Goal: Task Accomplishment & Management: Use online tool/utility

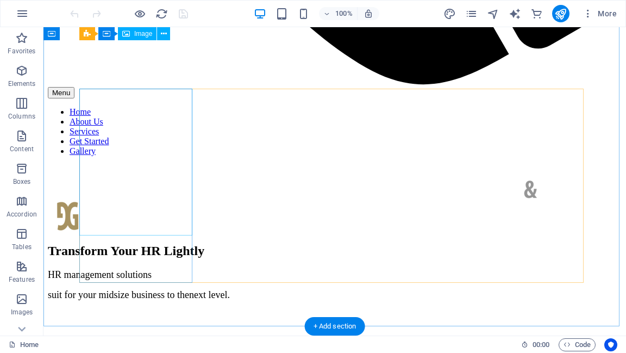
scroll to position [956, 0]
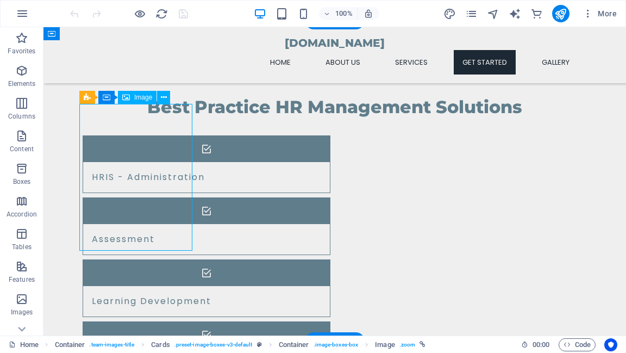
select select "vw"
select select "px"
select select "%"
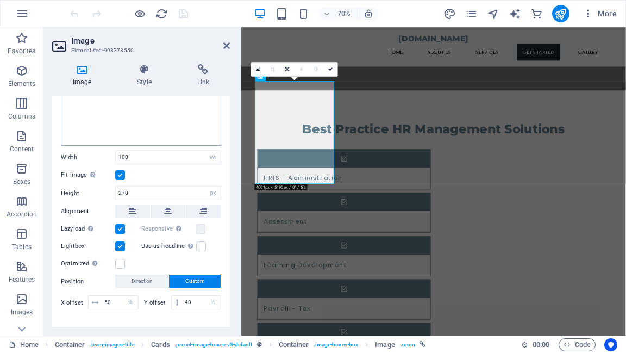
scroll to position [217, 0]
click at [119, 262] on label at bounding box center [120, 263] width 10 height 10
click at [0, 0] on input "Optimized Images are compressed to improve page speed." at bounding box center [0, 0] width 0 height 0
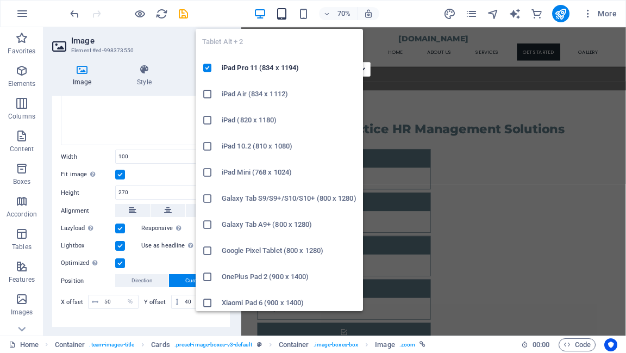
click at [282, 17] on icon "button" at bounding box center [281, 14] width 12 height 12
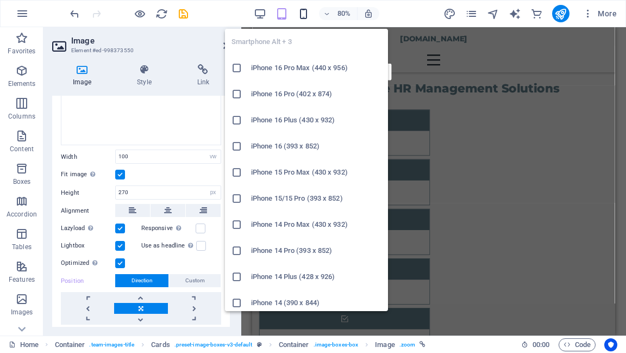
click at [305, 14] on icon "button" at bounding box center [303, 14] width 12 height 12
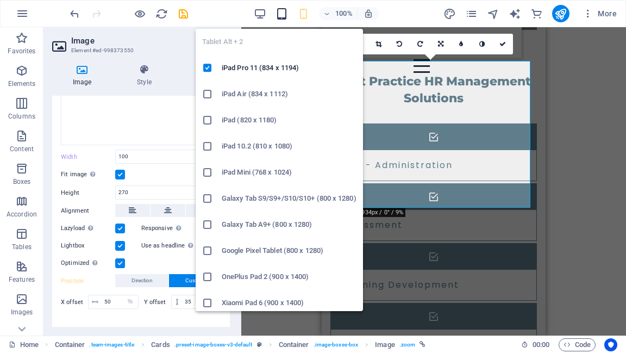
click at [285, 11] on icon "button" at bounding box center [281, 14] width 12 height 12
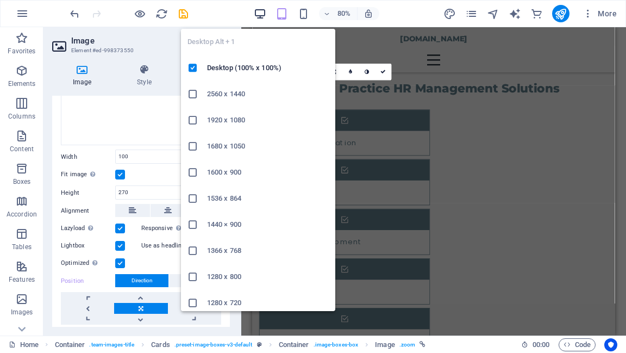
click at [259, 13] on icon "button" at bounding box center [260, 14] width 12 height 12
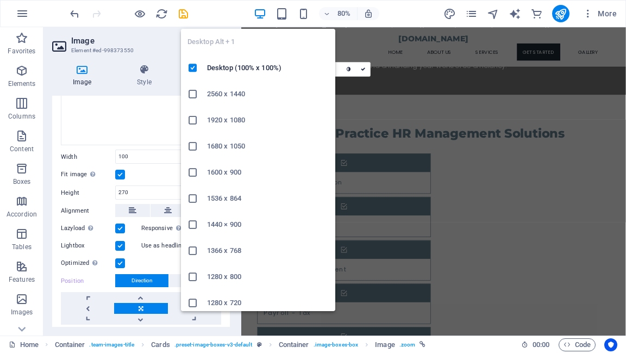
type input "40"
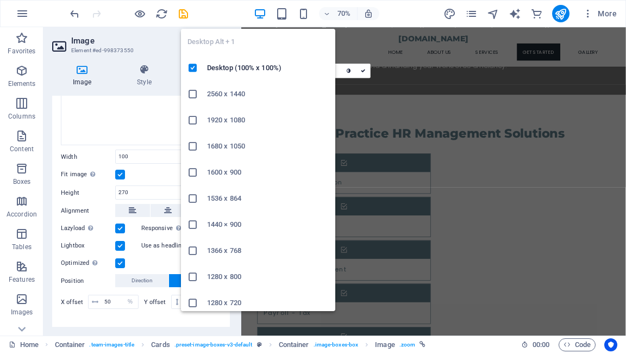
scroll to position [956, 0]
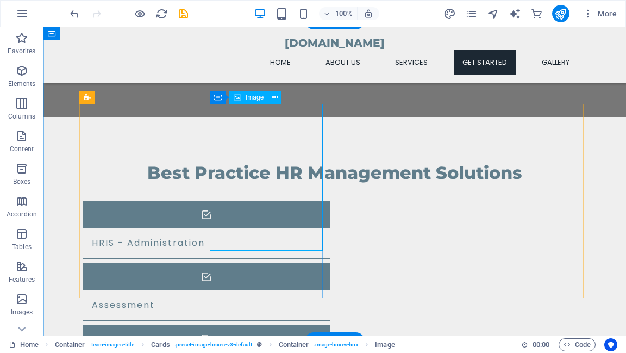
select select "px"
select select "%"
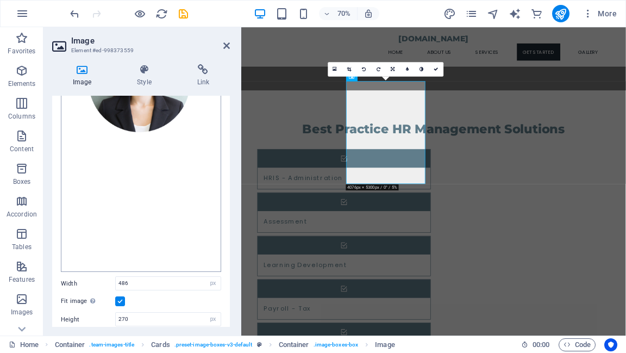
scroll to position [304, 0]
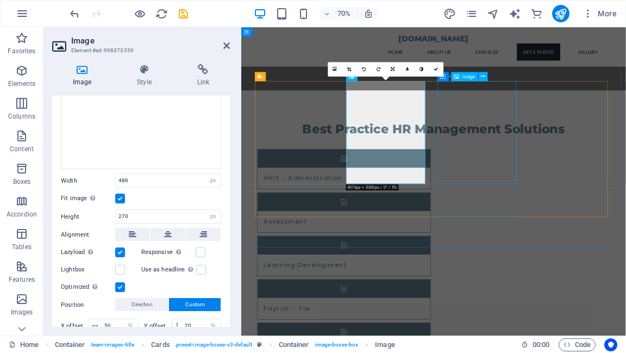
select select "px"
select select "%"
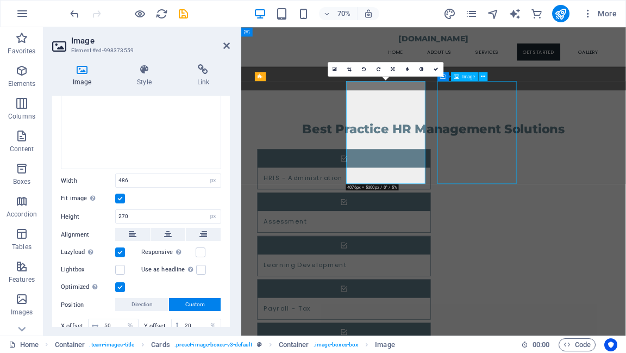
select select "%"
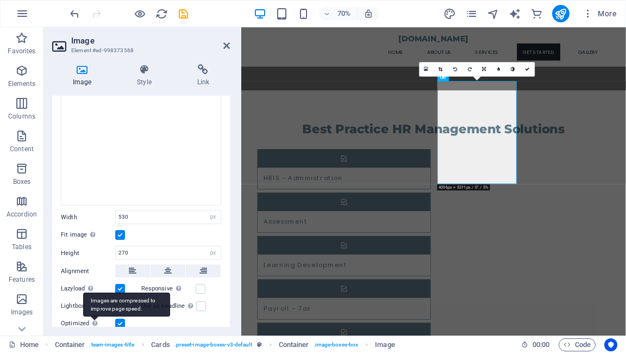
scroll to position [342, 0]
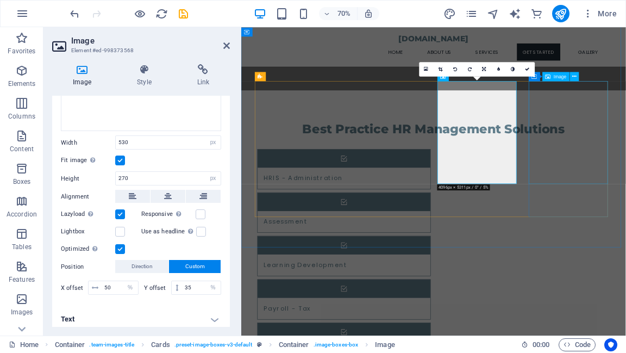
select select "px"
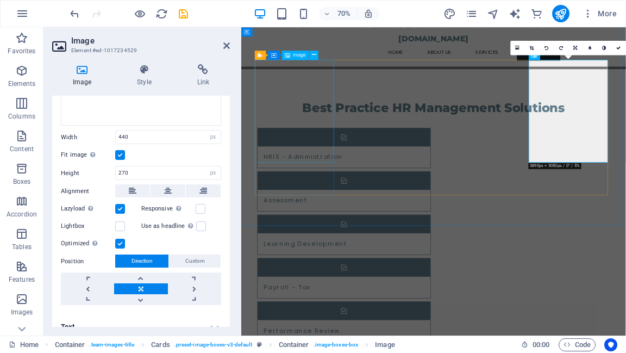
scroll to position [999, 0]
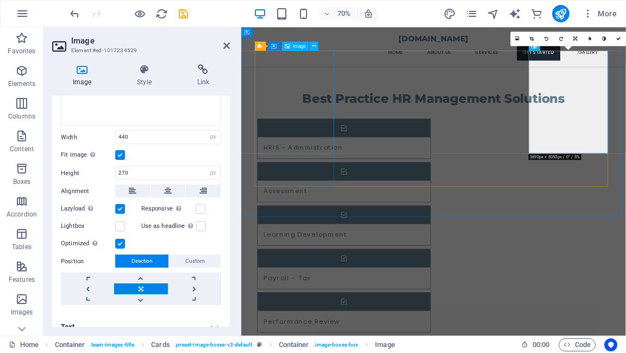
select select "vw"
select select "px"
select select "%"
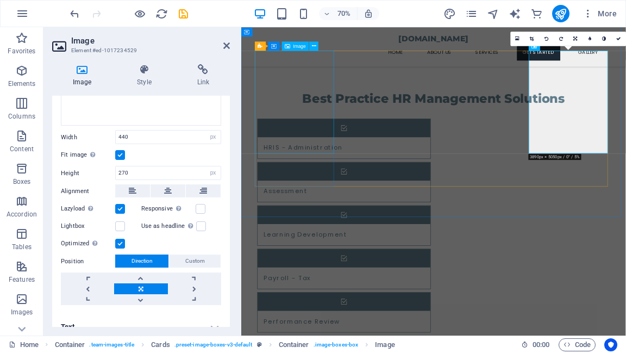
select select "%"
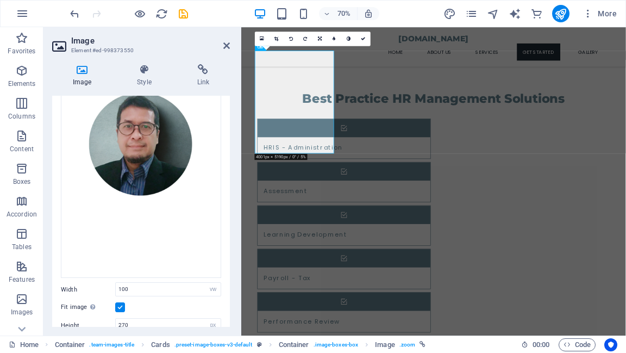
scroll to position [0, 0]
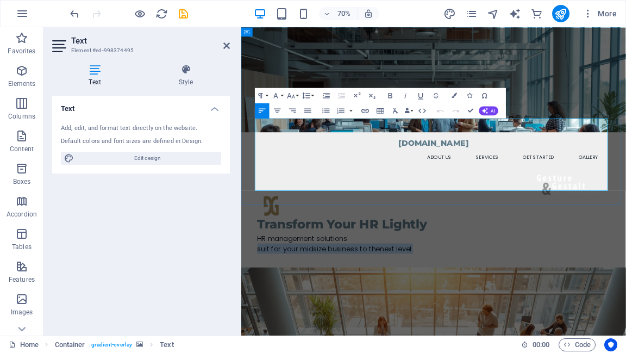
drag, startPoint x: 483, startPoint y: 179, endPoint x: 261, endPoint y: 184, distance: 222.2
click at [264, 336] on p "suit for your midsize business to the next level." at bounding box center [516, 343] width 504 height 15
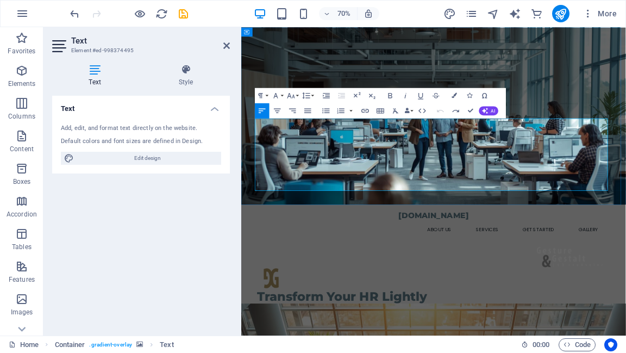
drag, startPoint x: 478, startPoint y: 180, endPoint x: 269, endPoint y: 179, distance: 209.1
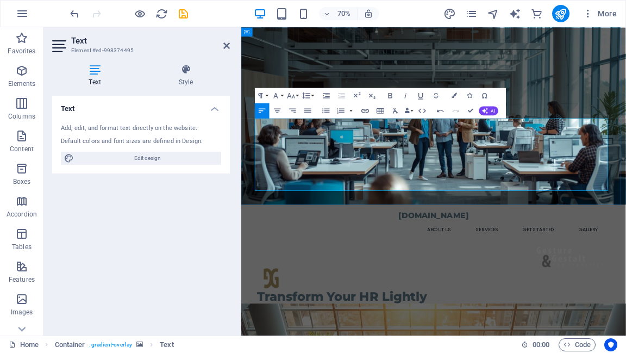
click at [183, 14] on icon "save" at bounding box center [183, 14] width 12 height 12
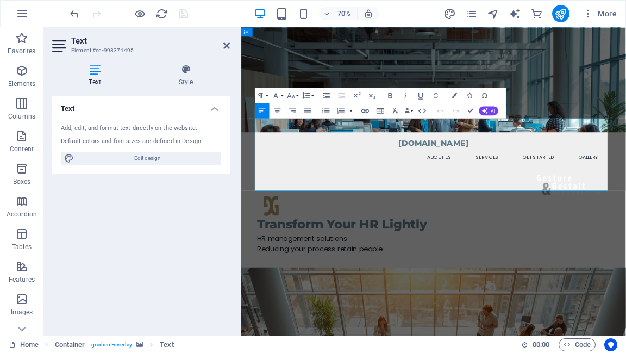
click at [264, 322] on span "HR management solutions" at bounding box center [328, 329] width 129 height 14
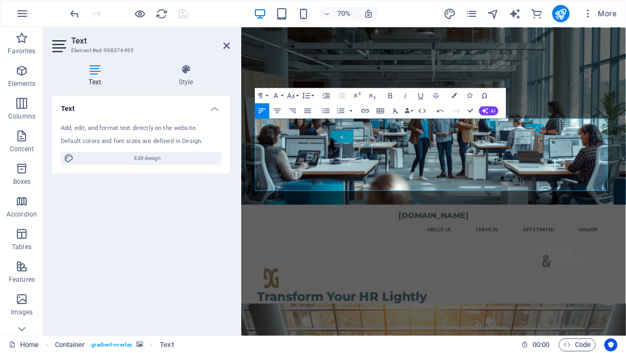
click at [767, 266] on figure at bounding box center [515, 153] width 549 height 253
select select "header"
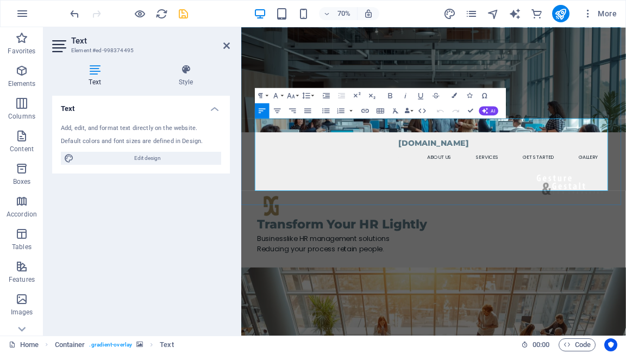
click at [419, 322] on span "Businesslike HR management solutions" at bounding box center [358, 329] width 189 height 14
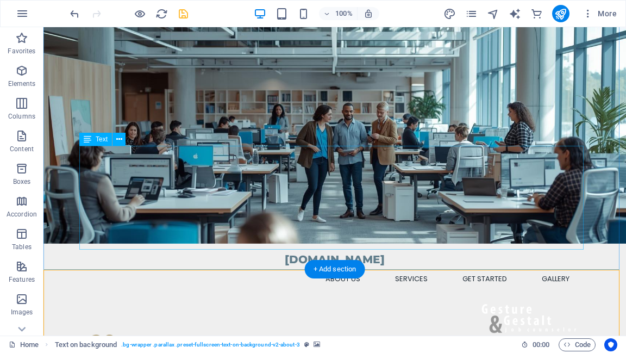
scroll to position [87, 0]
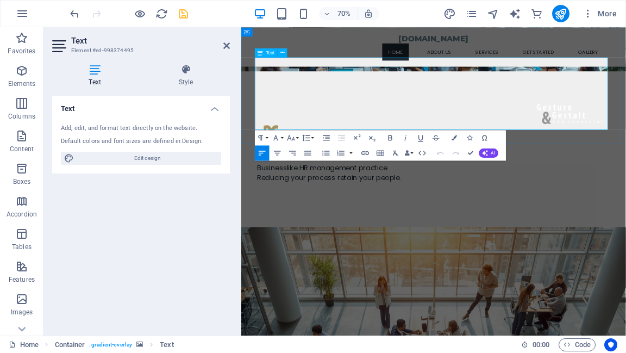
click at [316, 235] on span "Reducing your process retain your people" at bounding box center [366, 242] width 204 height 14
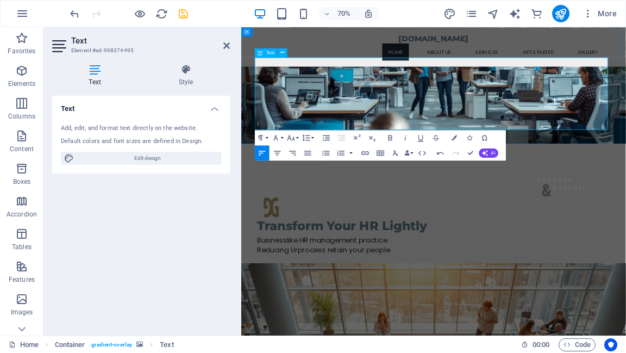
click at [401, 338] on span "Reducing Ur process retain your people" at bounding box center [359, 345] width 190 height 14
click at [417, 338] on span "Reducing your process retain your people" at bounding box center [366, 345] width 204 height 14
click at [384, 324] on span "Businesslike HR management practice" at bounding box center [357, 331] width 186 height 14
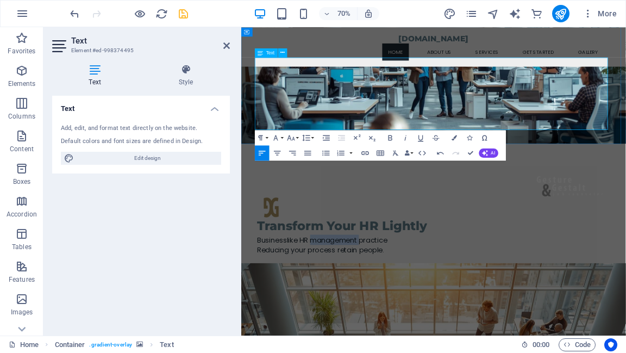
click at [384, 324] on span "Businesslike HR management practice" at bounding box center [357, 331] width 186 height 14
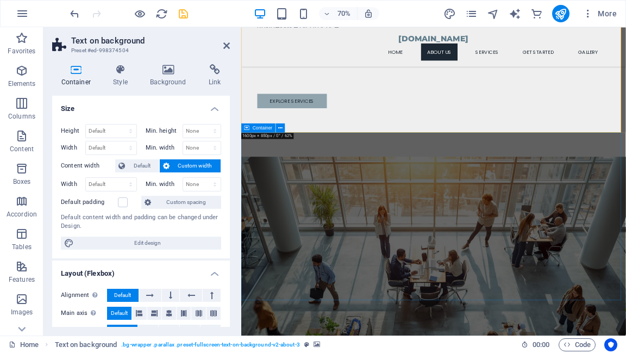
scroll to position [435, 0]
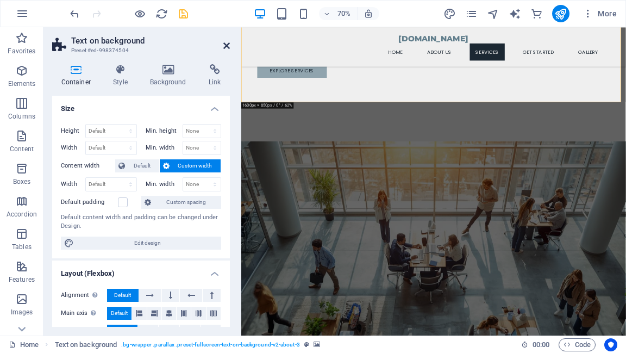
click at [226, 45] on icon at bounding box center [226, 45] width 7 height 9
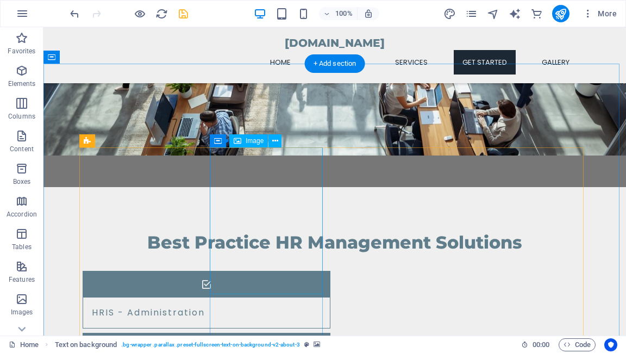
scroll to position [913, 0]
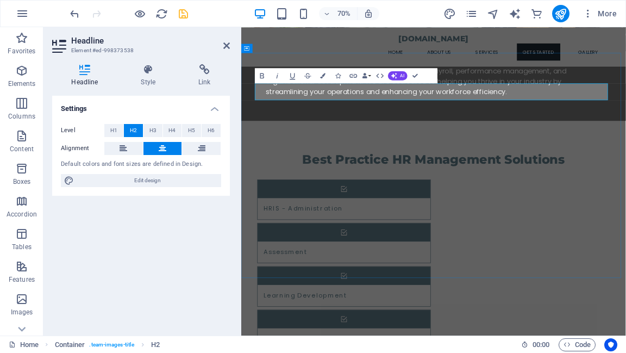
drag, startPoint x: 437, startPoint y: 122, endPoint x: 607, endPoint y: 122, distance: 170.0
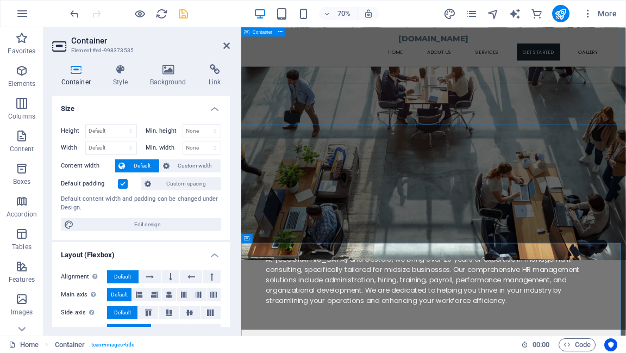
scroll to position [608, 0]
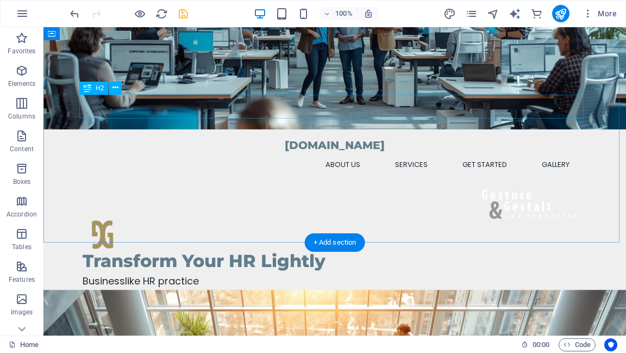
scroll to position [0, 0]
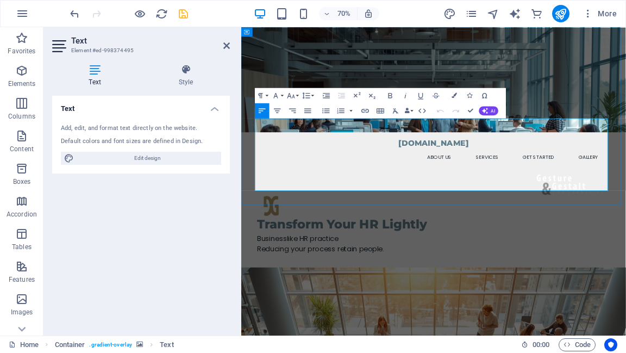
click at [406, 336] on span "Reducing your process retain people" at bounding box center [353, 343] width 179 height 14
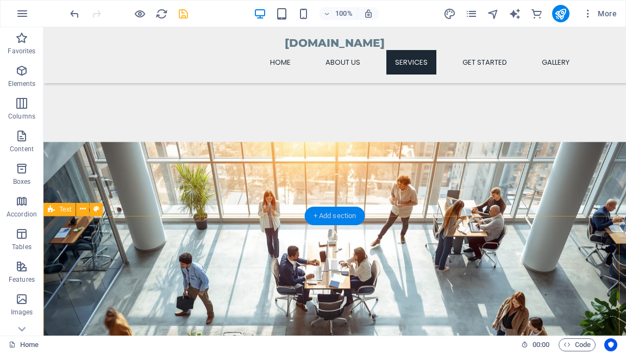
scroll to position [597, 0]
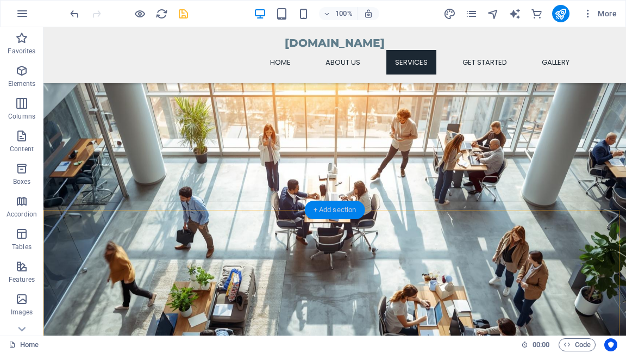
click at [339, 209] on div "+ Add section" at bounding box center [335, 209] width 60 height 18
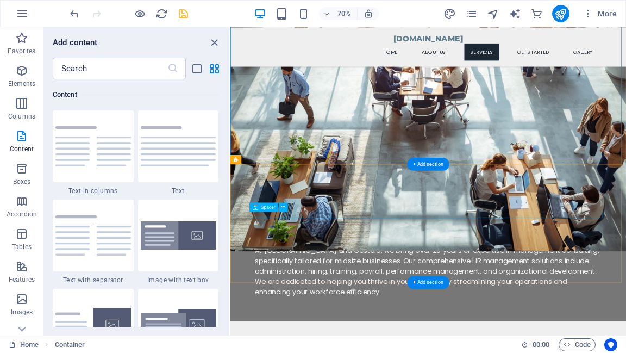
scroll to position [554, 0]
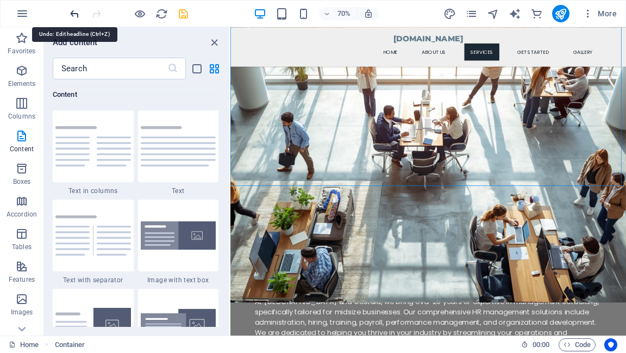
click at [74, 15] on icon "undo" at bounding box center [74, 14] width 12 height 12
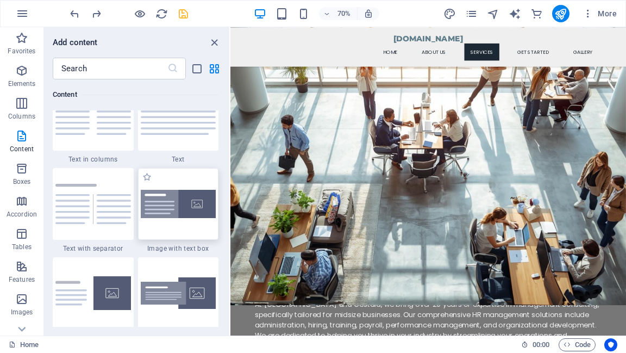
scroll to position [1944, 0]
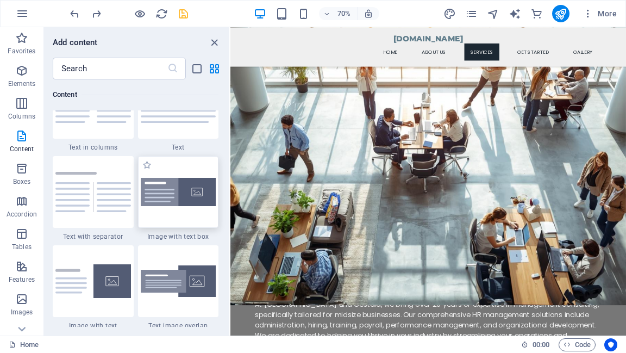
drag, startPoint x: 179, startPoint y: 193, endPoint x: 79, endPoint y: 235, distance: 108.8
click at [179, 193] on img at bounding box center [178, 192] width 75 height 29
drag, startPoint x: 662, startPoint y: 216, endPoint x: 438, endPoint y: 242, distance: 225.2
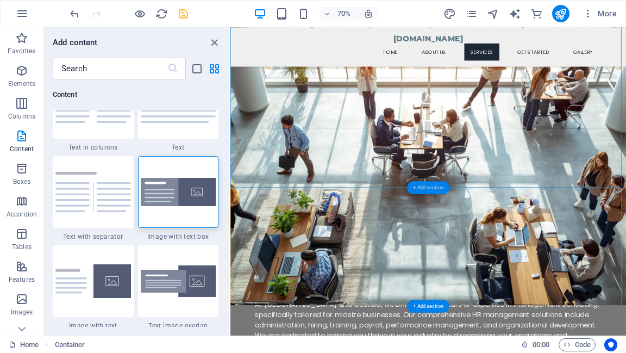
click at [424, 187] on div "+ Add section" at bounding box center [428, 187] width 42 height 13
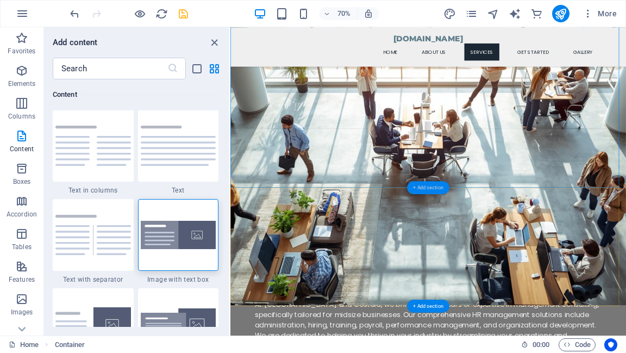
scroll to position [1901, 0]
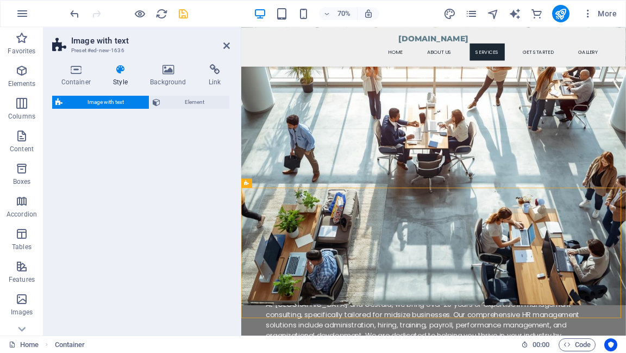
select select "rem"
select select "px"
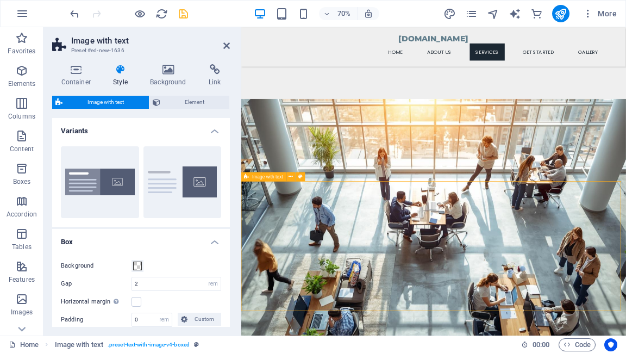
scroll to position [517, 0]
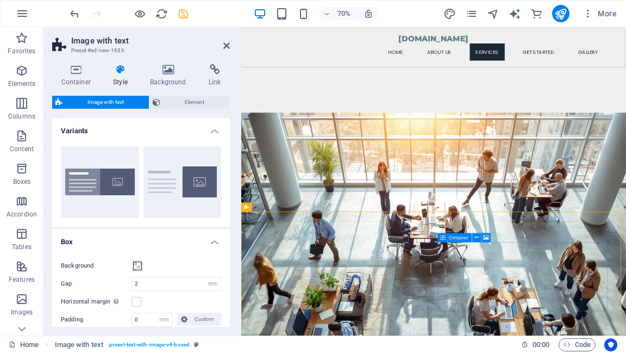
click at [487, 236] on icon at bounding box center [486, 237] width 6 height 8
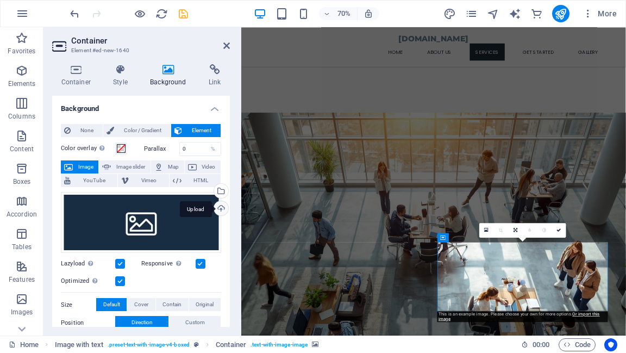
click at [219, 206] on div "Upload" at bounding box center [220, 209] width 16 height 16
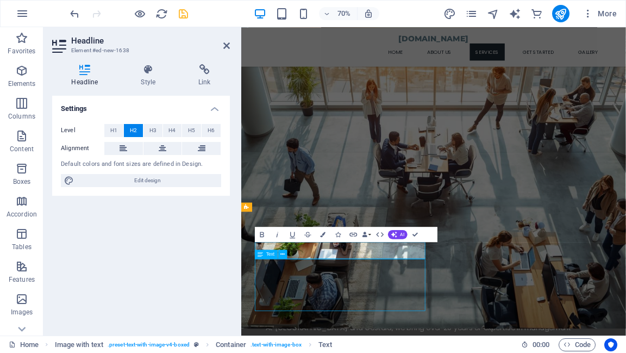
scroll to position [731, 0]
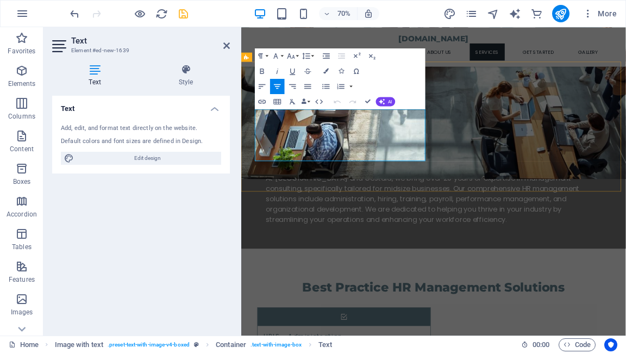
drag, startPoint x: 268, startPoint y: 150, endPoint x: 430, endPoint y: 211, distance: 173.4
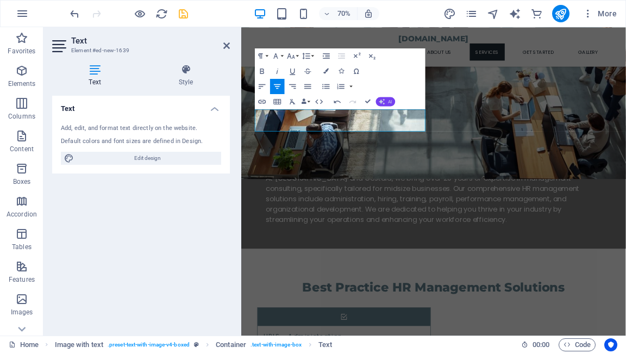
click at [383, 102] on icon "button" at bounding box center [382, 101] width 6 height 6
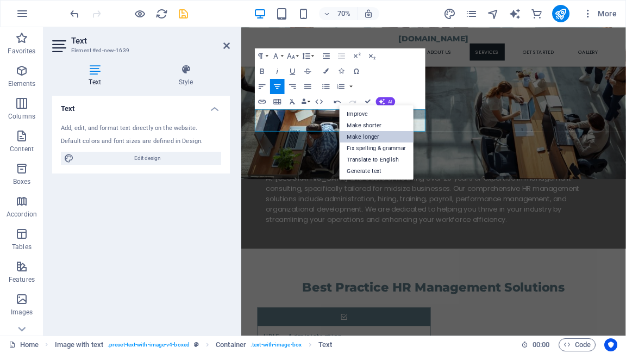
click at [375, 137] on link "Make longer" at bounding box center [376, 136] width 74 height 11
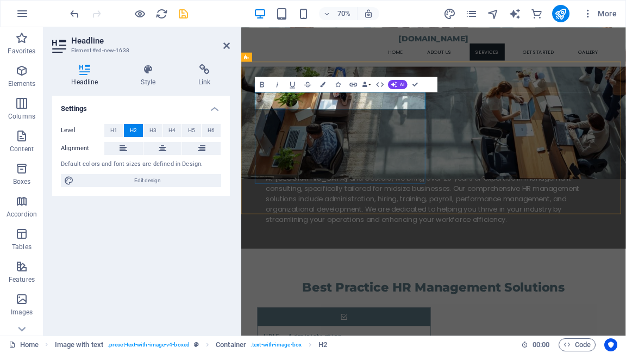
drag, startPoint x: 386, startPoint y: 135, endPoint x: 483, endPoint y: 136, distance: 97.8
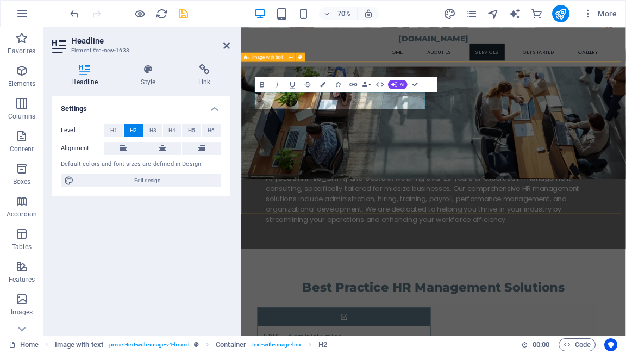
select select "rem"
select select "px"
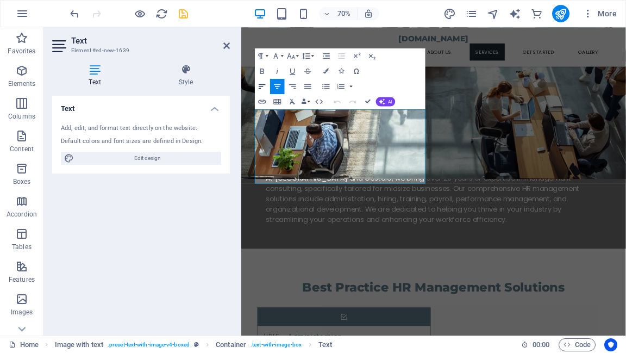
click at [260, 87] on icon "button" at bounding box center [261, 85] width 9 height 9
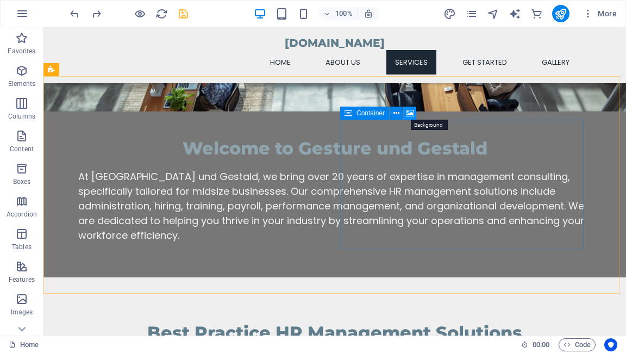
click at [411, 117] on icon at bounding box center [410, 113] width 8 height 11
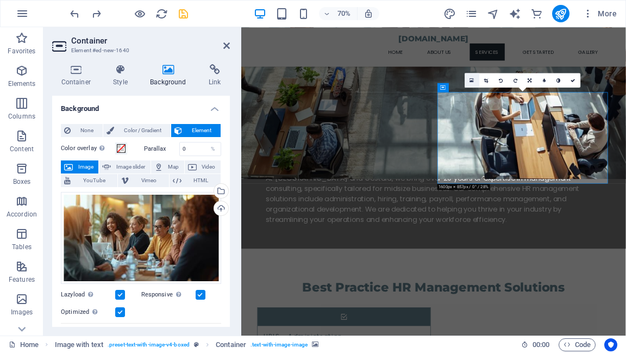
click at [470, 78] on icon at bounding box center [472, 79] width 4 height 5
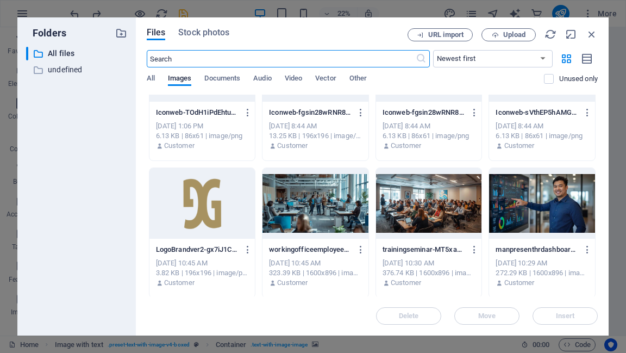
scroll to position [1297, 0]
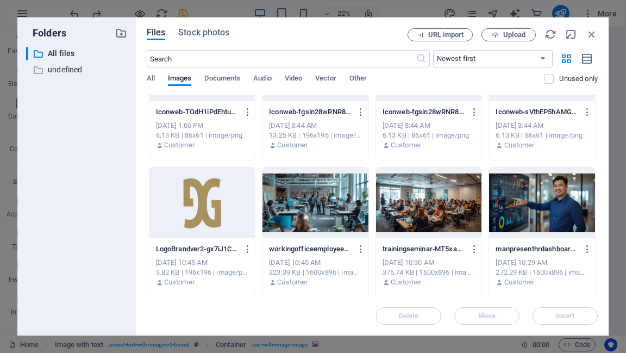
drag, startPoint x: 597, startPoint y: 234, endPoint x: 596, endPoint y: 253, distance: 18.5
click at [596, 253] on div "Files Stock photos URL import Upload ​ Newest first Oldest first Name (A-Z) Nam…" at bounding box center [372, 176] width 473 height 318
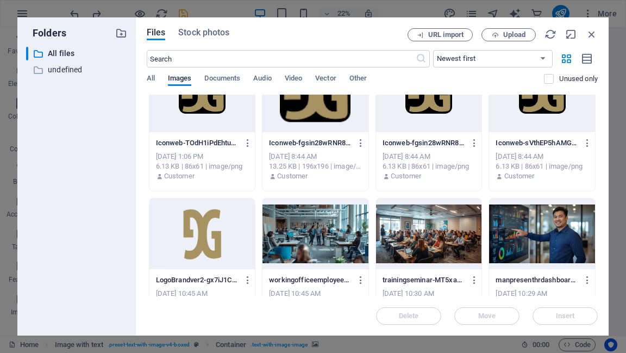
scroll to position [1256, 0]
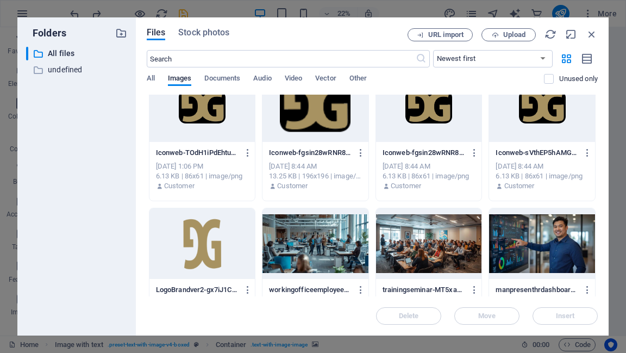
click at [206, 243] on div at bounding box center [202, 243] width 106 height 71
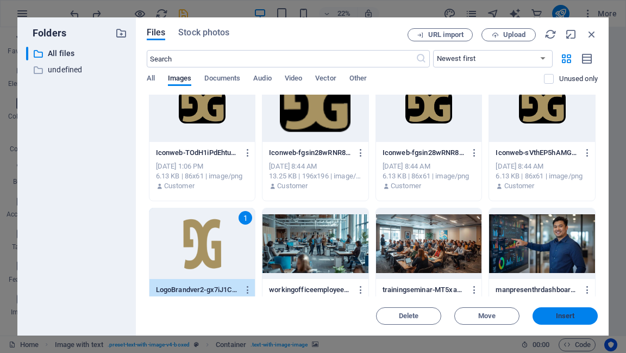
click at [569, 314] on span "Insert" at bounding box center [565, 315] width 19 height 7
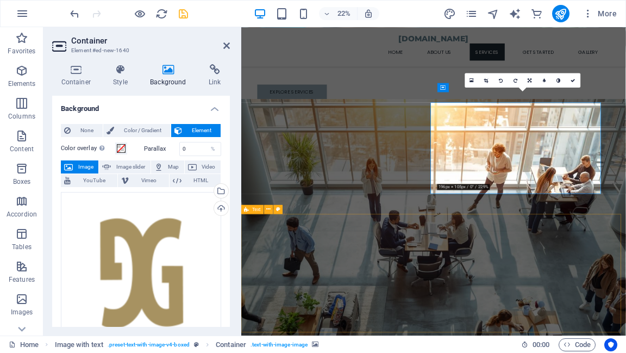
scroll to position [731, 0]
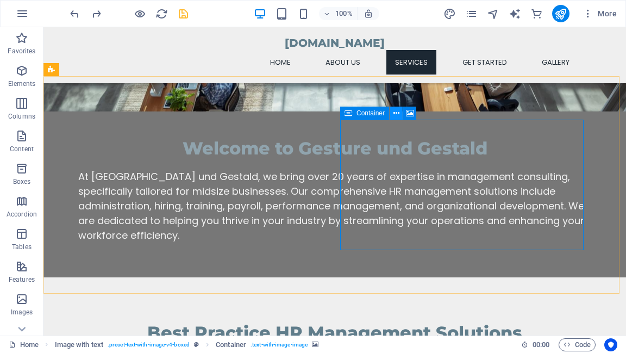
click at [397, 116] on icon at bounding box center [396, 113] width 6 height 11
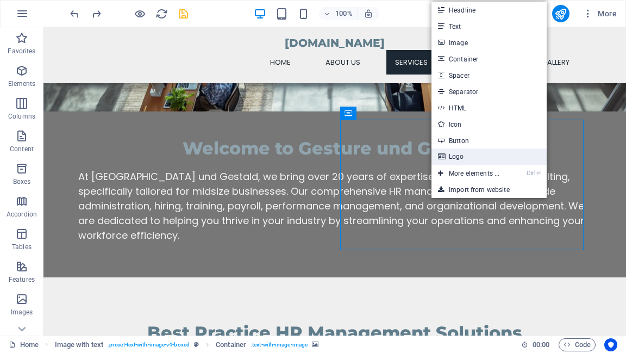
click at [441, 157] on icon at bounding box center [440, 156] width 5 height 16
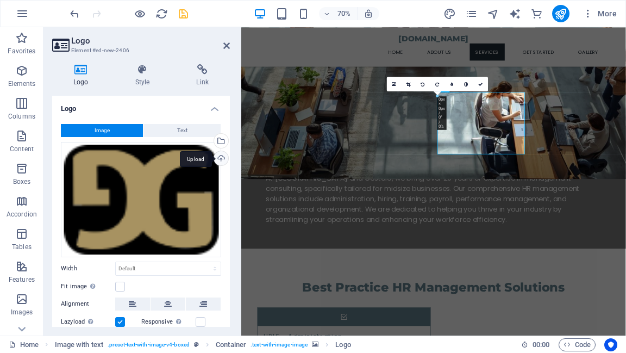
click at [218, 160] on div "Upload" at bounding box center [220, 159] width 16 height 16
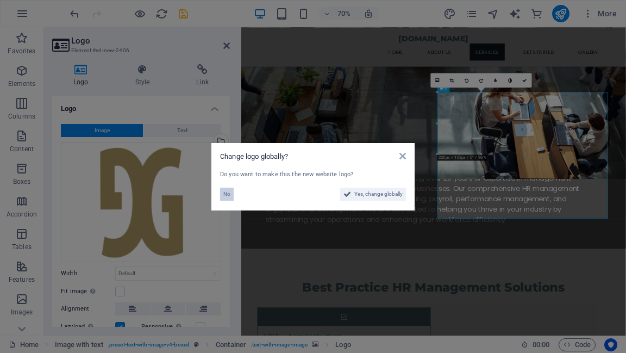
click at [226, 194] on span "No" at bounding box center [226, 193] width 7 height 13
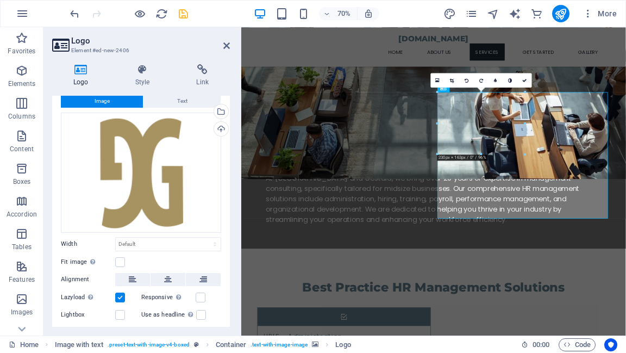
scroll to position [43, 0]
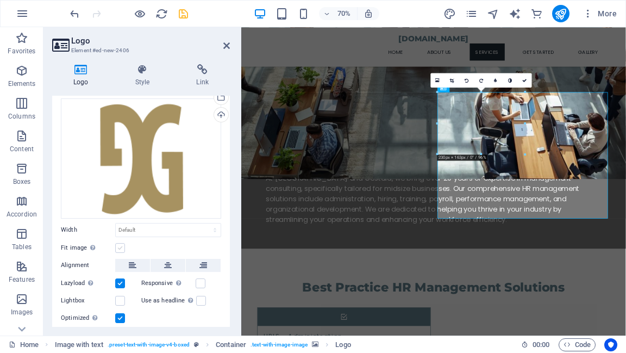
click at [122, 246] on label at bounding box center [120, 248] width 10 height 10
click at [0, 0] on input "Fit image Automatically fit image to a fixed width and height" at bounding box center [0, 0] width 0 height 0
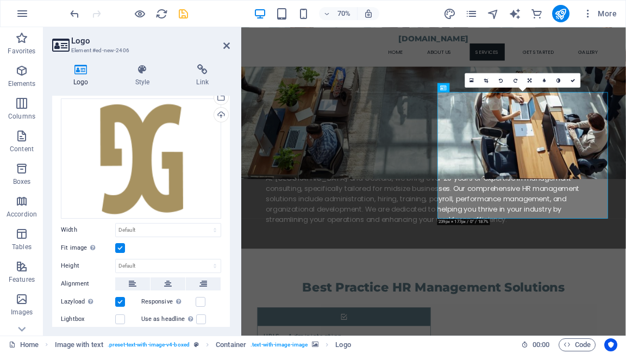
click at [122, 246] on label at bounding box center [120, 248] width 10 height 10
click at [0, 0] on input "Fit image Automatically fit image to a fixed width and height" at bounding box center [0, 0] width 0 height 0
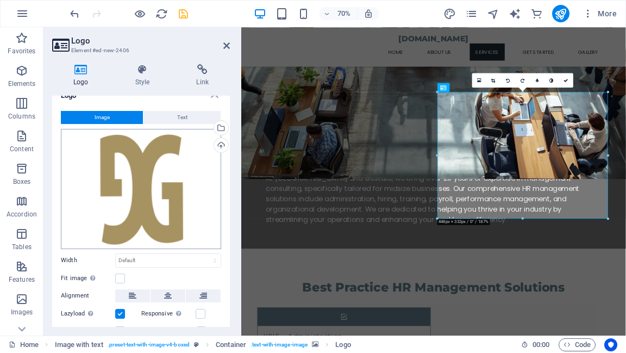
scroll to position [0, 0]
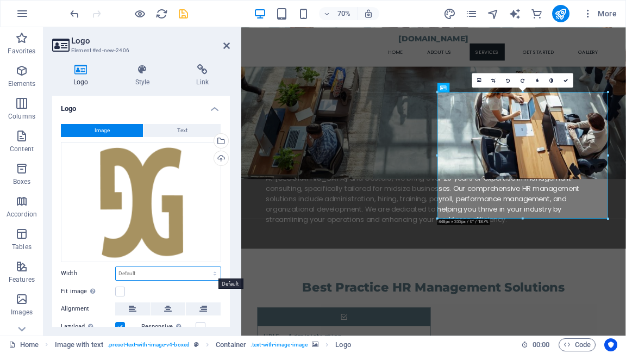
click at [129, 274] on select "Default auto px rem % em vh vw" at bounding box center [168, 273] width 105 height 13
select select "px"
click at [203, 267] on select "Default auto px rem % em vh vw" at bounding box center [168, 273] width 105 height 13
type input "50"
click at [146, 285] on div "Fit image Automatically fit image to a fixed width and height" at bounding box center [141, 291] width 160 height 13
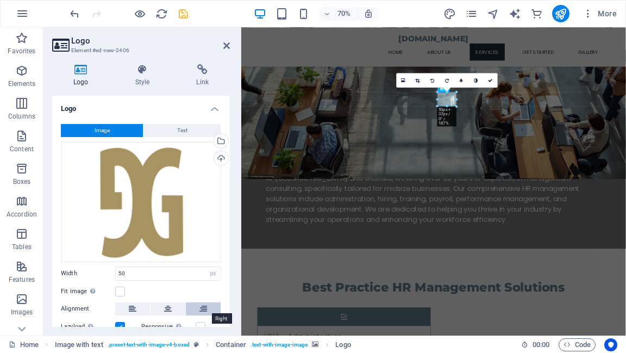
click at [200, 306] on icon at bounding box center [203, 308] width 8 height 13
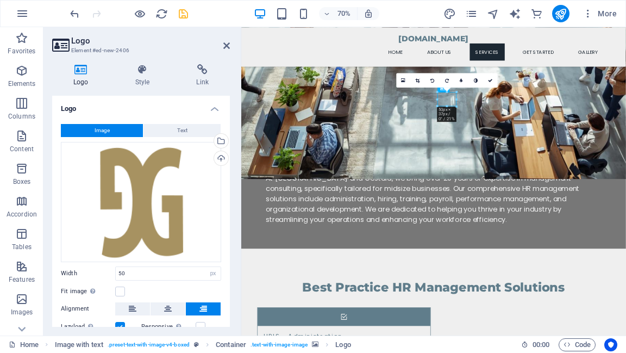
drag, startPoint x: 535, startPoint y: 131, endPoint x: 718, endPoint y: 132, distance: 183.0
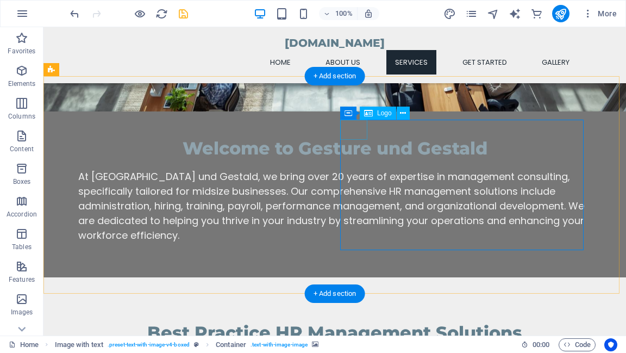
select select "px"
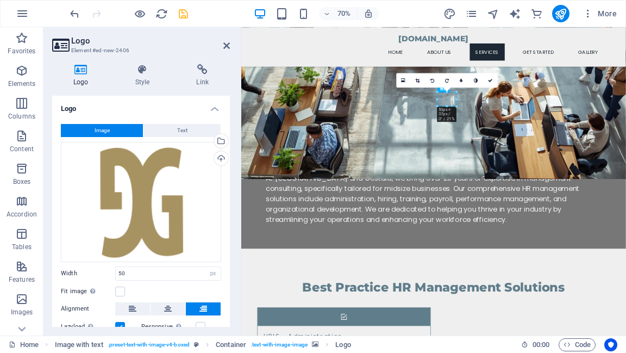
drag, startPoint x: 536, startPoint y: 132, endPoint x: 731, endPoint y: 165, distance: 197.8
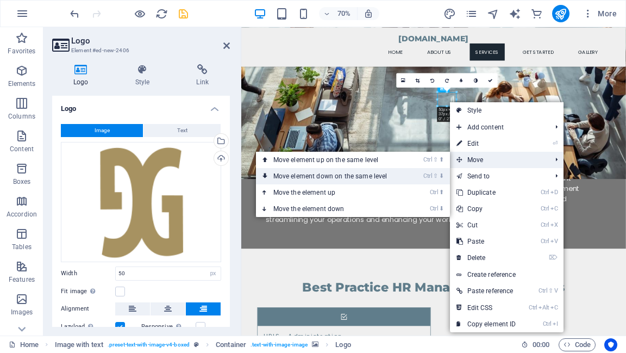
click at [390, 178] on link "Ctrl ⇧ ⬇ Move element down on the same level" at bounding box center [332, 176] width 153 height 16
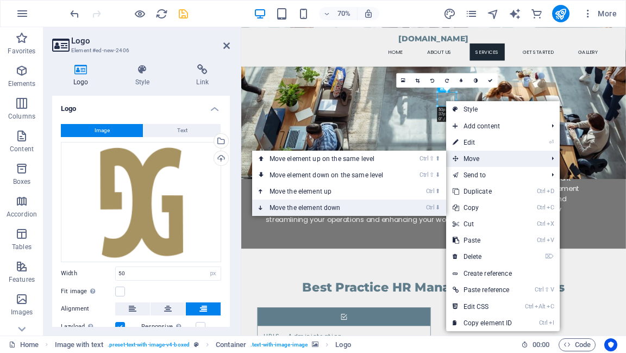
click at [331, 207] on link "Ctrl ⬇ Move the element down" at bounding box center [328, 207] width 153 height 16
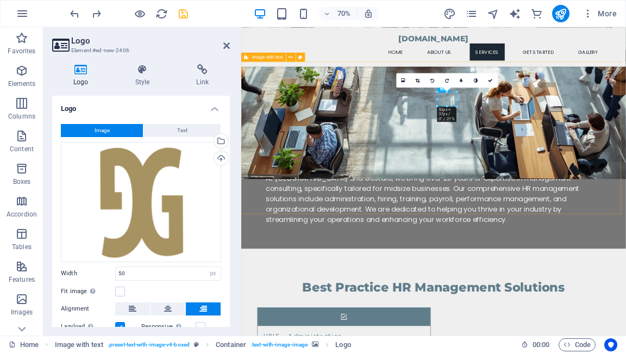
select select "rem"
select select "px"
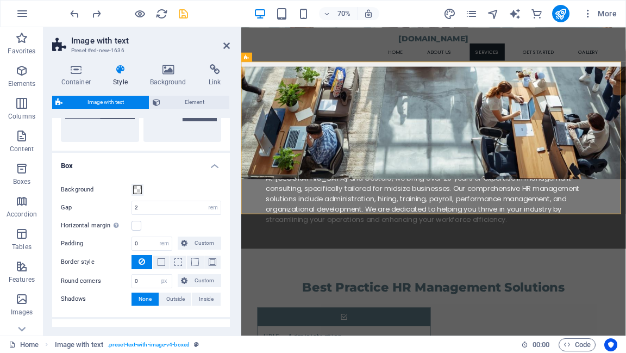
scroll to position [87, 0]
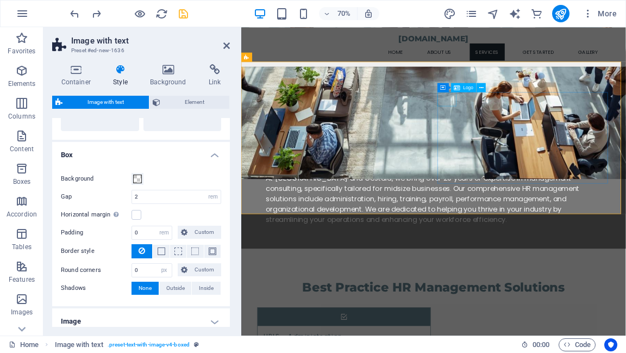
select select "px"
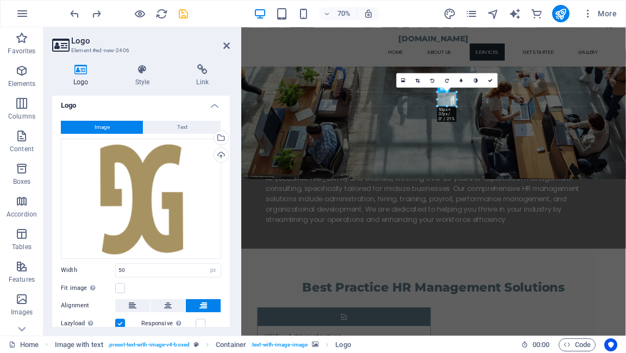
scroll to position [0, 0]
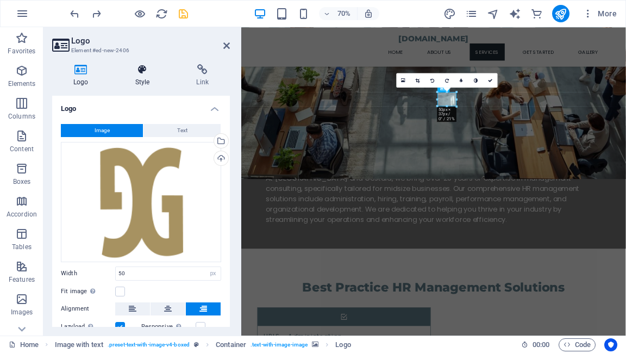
click at [144, 71] on icon at bounding box center [142, 69] width 57 height 11
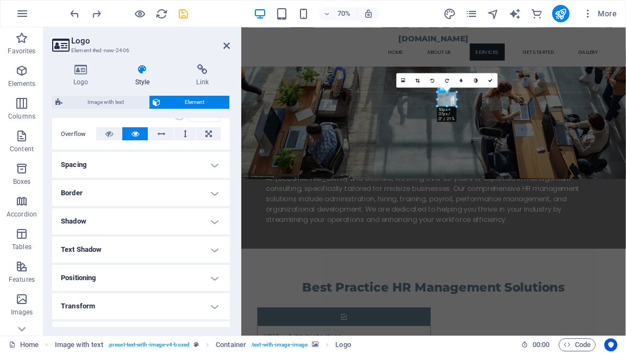
scroll to position [174, 0]
click at [211, 274] on h4 "Positioning" at bounding box center [141, 277] width 178 height 26
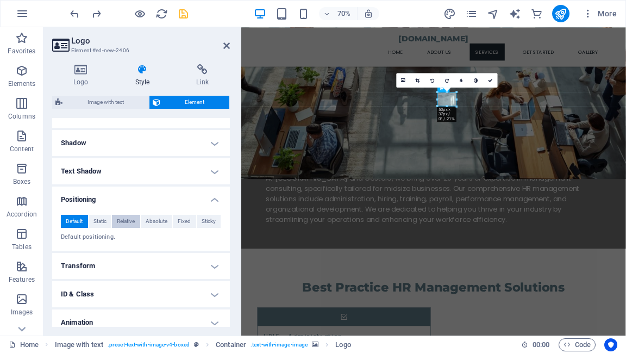
scroll to position [261, 0]
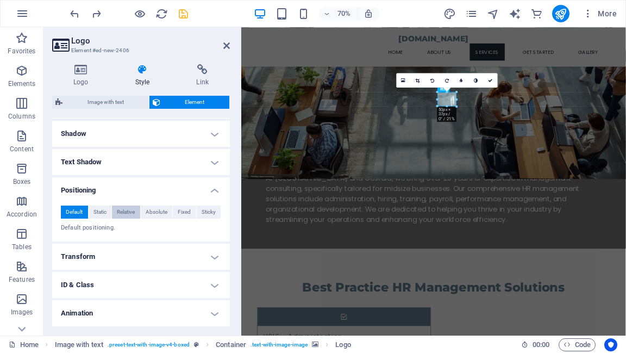
click at [130, 211] on span "Relative" at bounding box center [126, 211] width 18 height 13
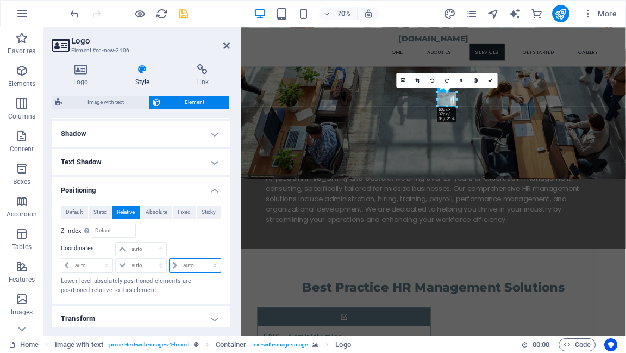
click at [174, 265] on select "auto px rem % em" at bounding box center [194, 265] width 51 height 13
click at [185, 242] on div at bounding box center [194, 249] width 53 height 15
click at [156, 214] on span "Absolute" at bounding box center [157, 211] width 22 height 13
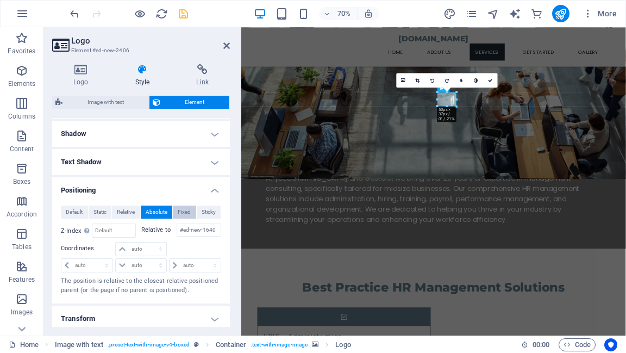
click at [178, 213] on span "Fixed" at bounding box center [184, 211] width 13 height 13
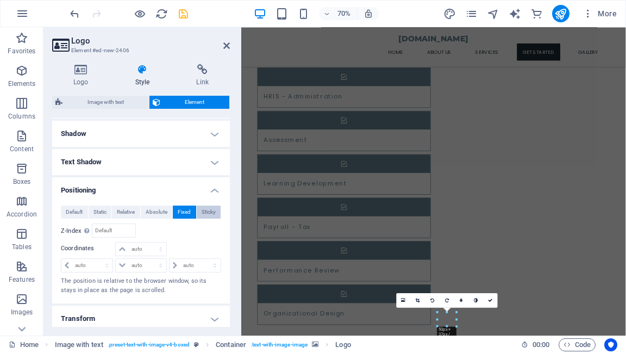
scroll to position [1331, 0]
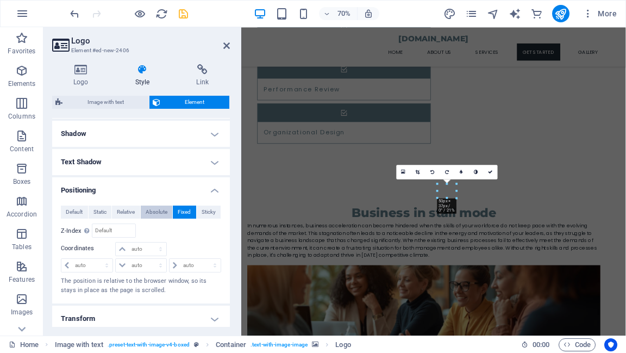
click at [153, 213] on span "Absolute" at bounding box center [157, 211] width 22 height 13
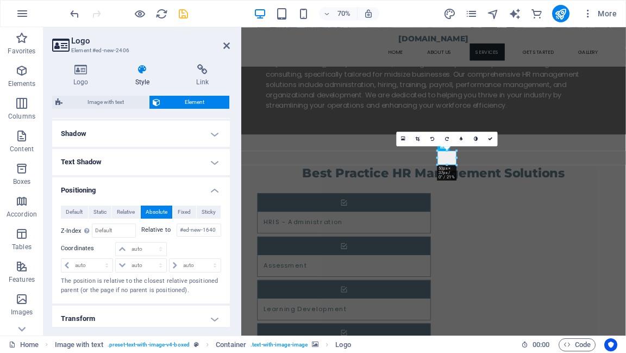
scroll to position [613, 0]
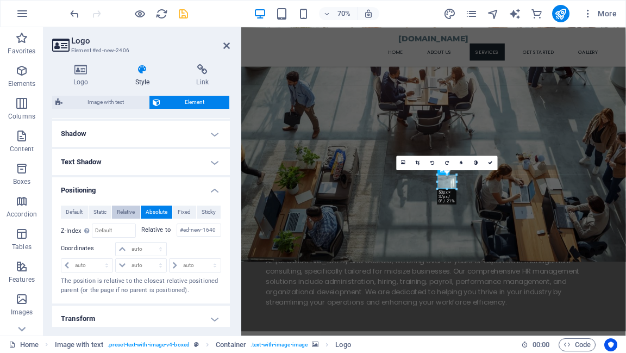
click at [124, 213] on span "Relative" at bounding box center [126, 211] width 18 height 13
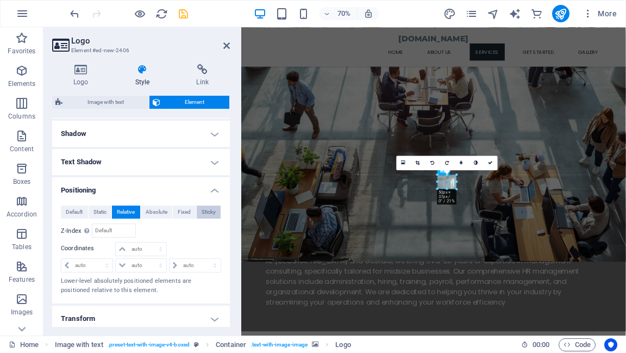
click at [207, 215] on span "Sticky" at bounding box center [209, 211] width 14 height 13
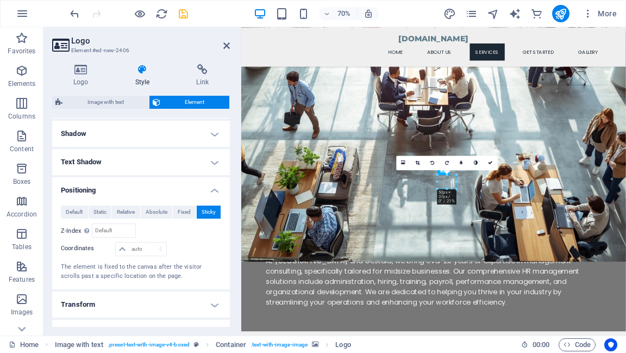
drag, startPoint x: 529, startPoint y: 250, endPoint x: 703, endPoint y: 259, distance: 174.6
click at [130, 213] on span "Relative" at bounding box center [126, 211] width 18 height 13
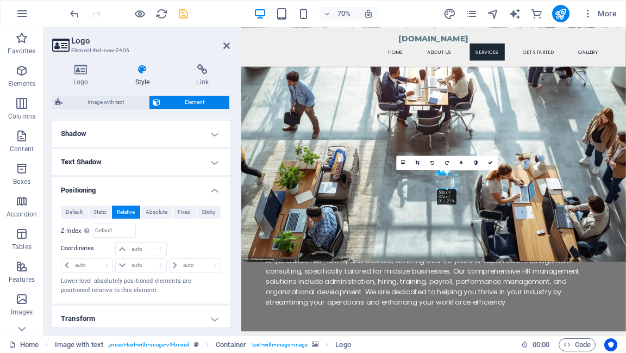
drag, startPoint x: 535, startPoint y: 247, endPoint x: 716, endPoint y: 252, distance: 180.9
drag, startPoint x: 447, startPoint y: 188, endPoint x: 448, endPoint y: 194, distance: 6.5
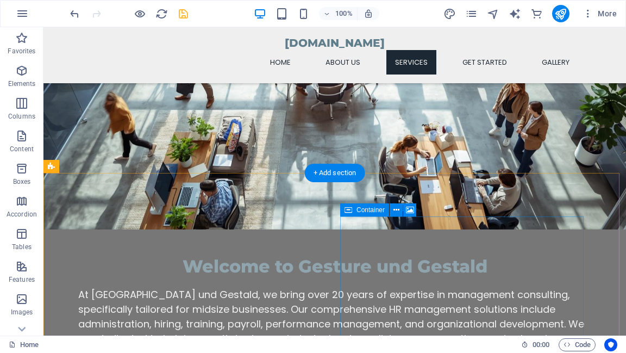
scroll to position [656, 0]
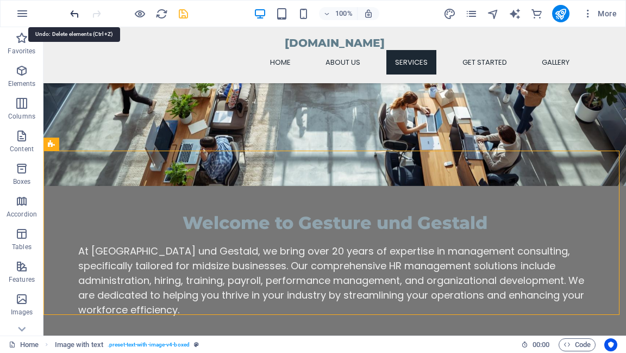
click at [72, 14] on icon "undo" at bounding box center [74, 14] width 12 height 12
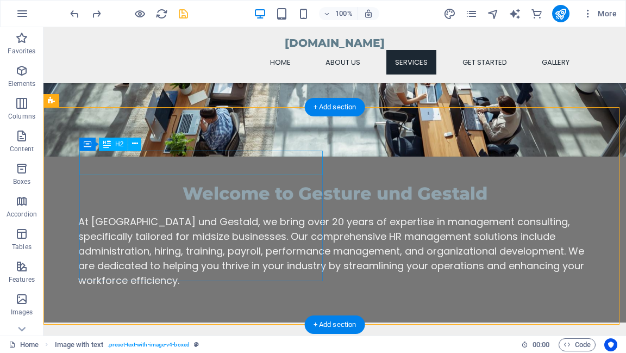
scroll to position [700, 0]
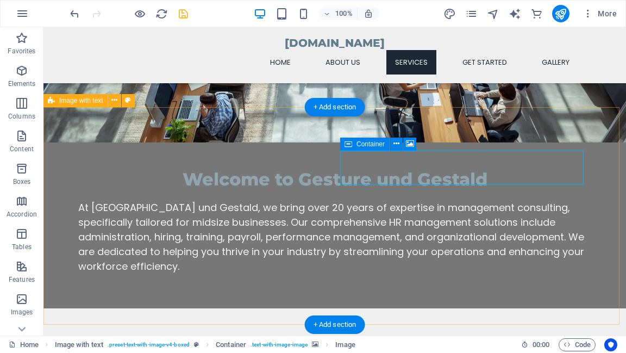
select select "rem"
select select "px"
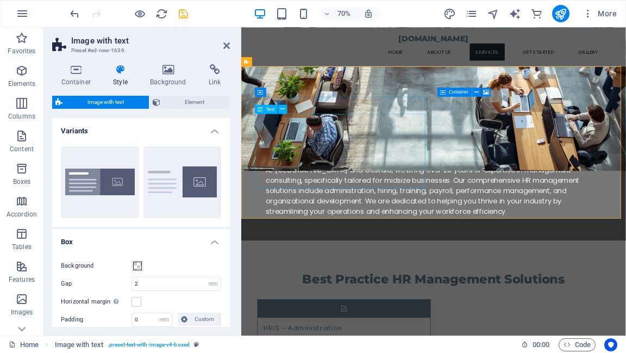
scroll to position [743, 0]
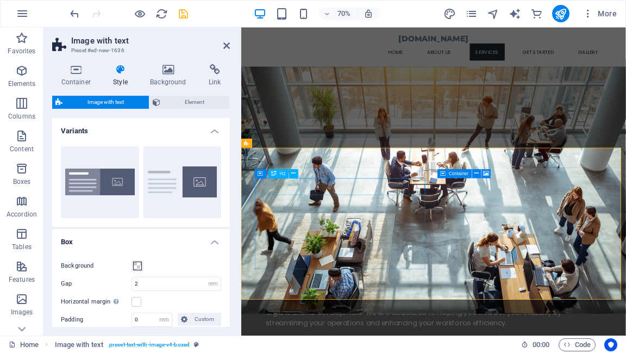
scroll to position [608, 0]
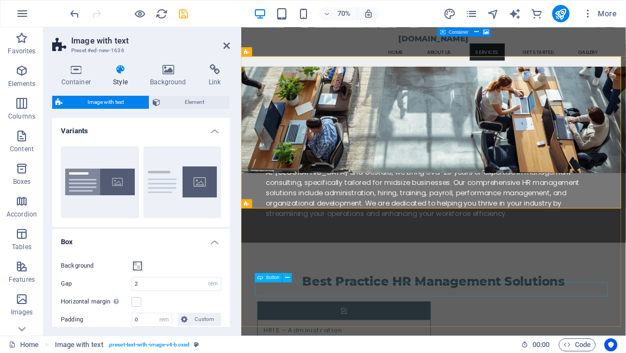
scroll to position [739, 0]
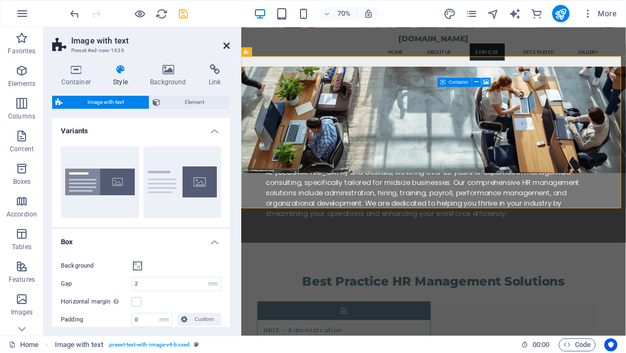
click at [226, 45] on icon at bounding box center [226, 45] width 7 height 9
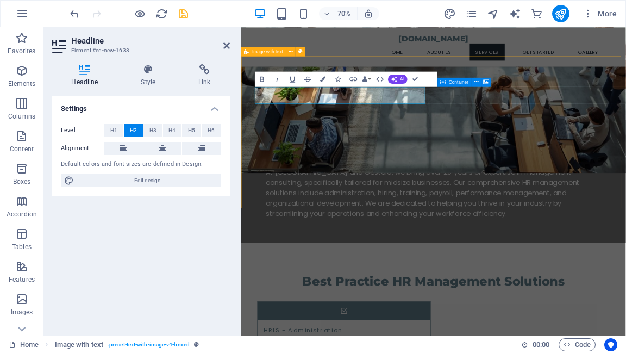
select select "rem"
select select "px"
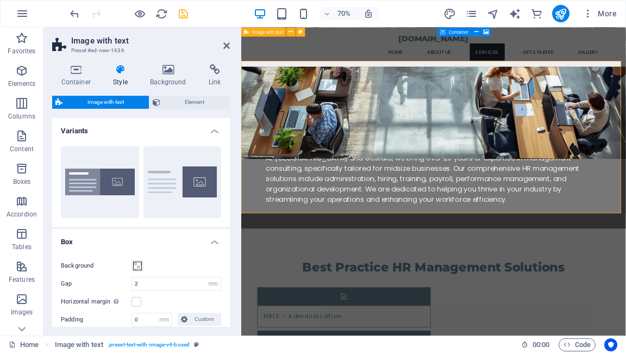
scroll to position [695, 0]
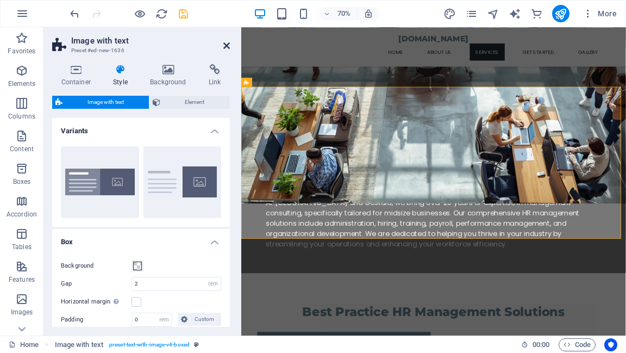
click at [226, 46] on icon at bounding box center [226, 45] width 7 height 9
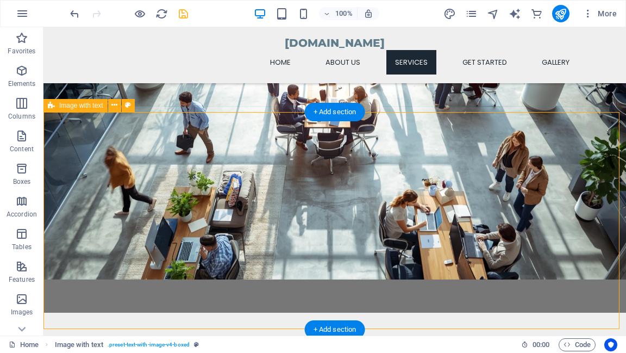
select select "rem"
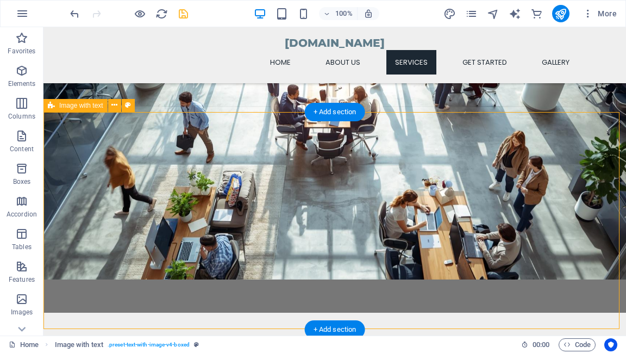
select select "px"
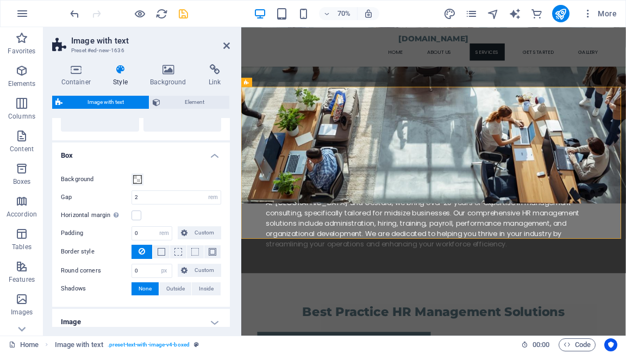
scroll to position [87, 0]
click at [139, 177] on span at bounding box center [137, 178] width 9 height 9
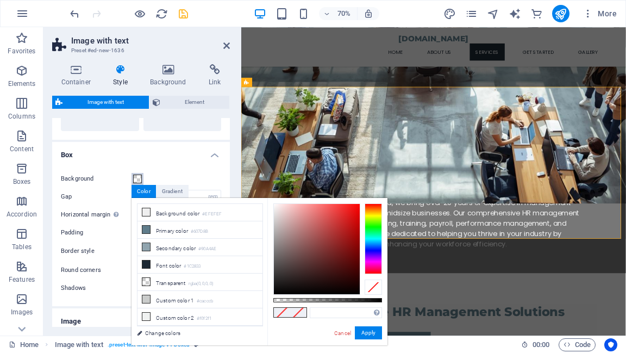
click at [139, 177] on span at bounding box center [137, 178] width 9 height 9
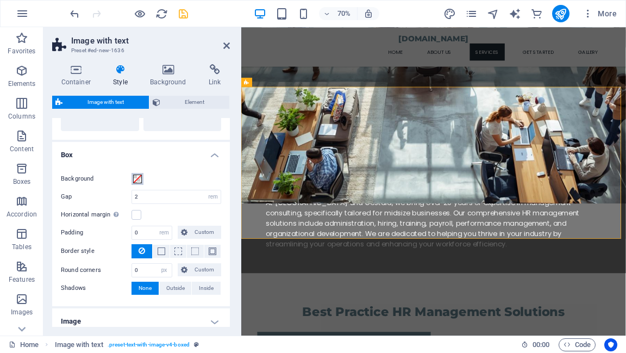
click at [139, 177] on span at bounding box center [137, 178] width 9 height 9
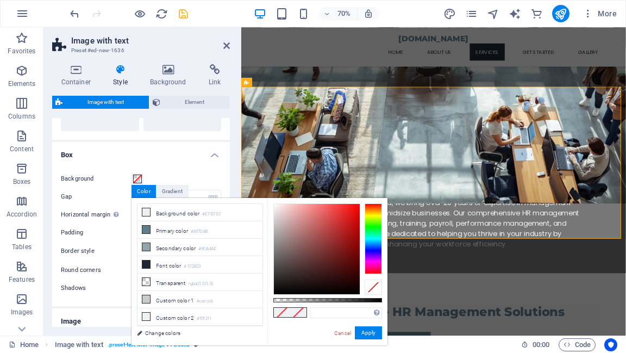
click at [165, 161] on div "Background Gap 2 rem px % vh vw Horizontal margin Only if the containers "Conte…" at bounding box center [141, 233] width 182 height 144
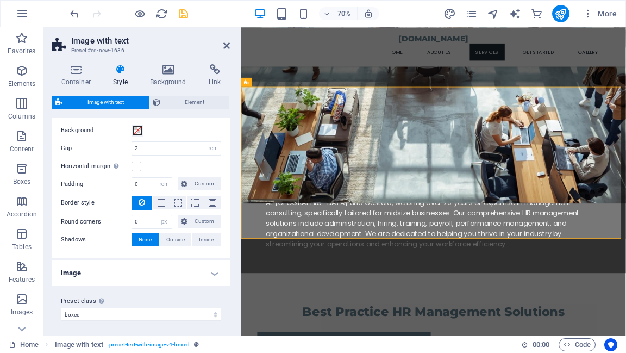
scroll to position [137, 0]
click at [212, 269] on h4 "Image" at bounding box center [141, 271] width 178 height 26
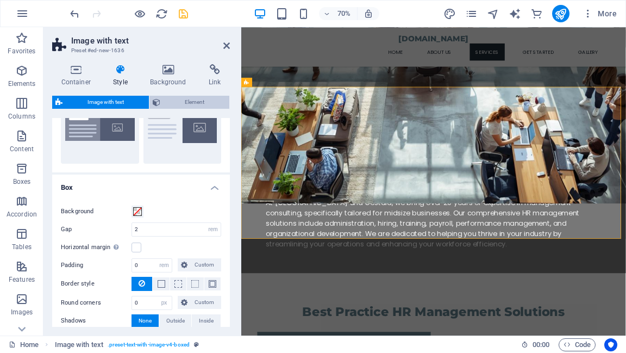
scroll to position [47, 0]
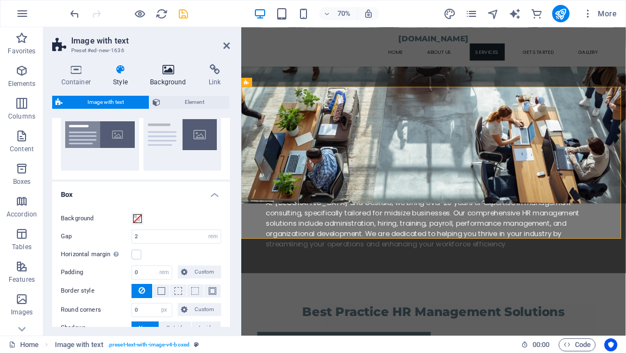
click at [166, 68] on icon at bounding box center [168, 69] width 54 height 11
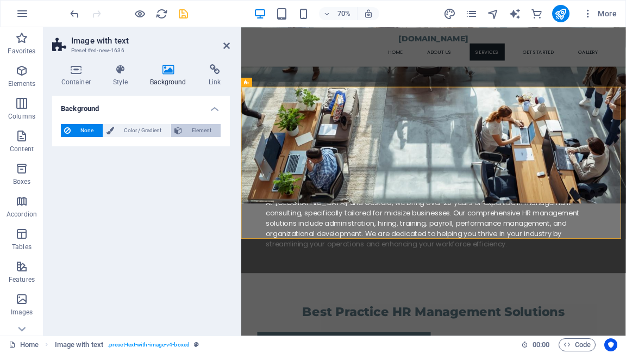
click at [178, 128] on icon at bounding box center [178, 130] width 8 height 13
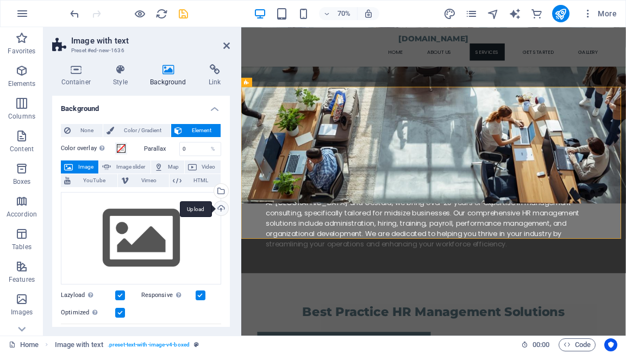
click at [220, 210] on div "Upload" at bounding box center [220, 209] width 16 height 16
click at [219, 209] on div "Upload" at bounding box center [220, 209] width 16 height 16
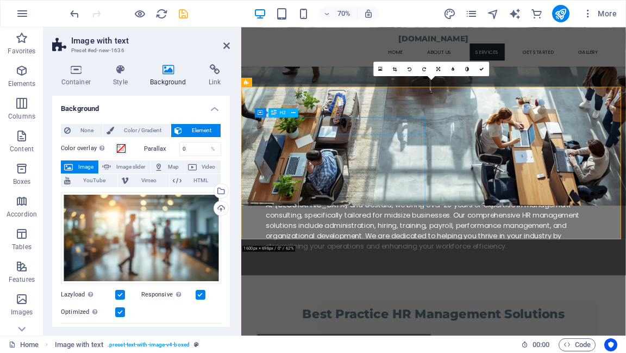
scroll to position [695, 0]
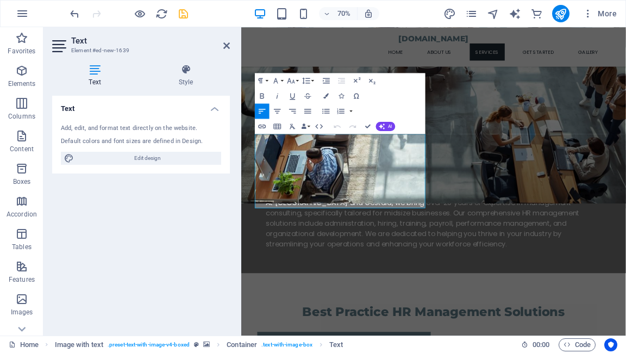
drag, startPoint x: 431, startPoint y: 280, endPoint x: 480, endPoint y: 148, distance: 141.3
click at [183, 72] on icon at bounding box center [186, 69] width 88 height 11
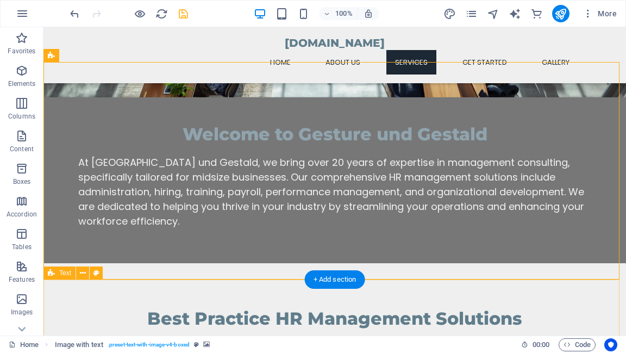
scroll to position [739, 0]
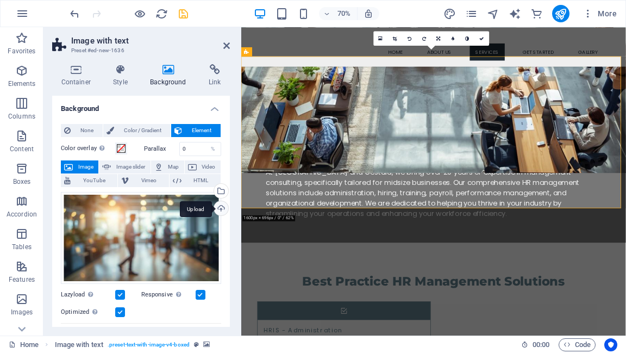
click at [219, 207] on div "Upload" at bounding box center [220, 209] width 16 height 16
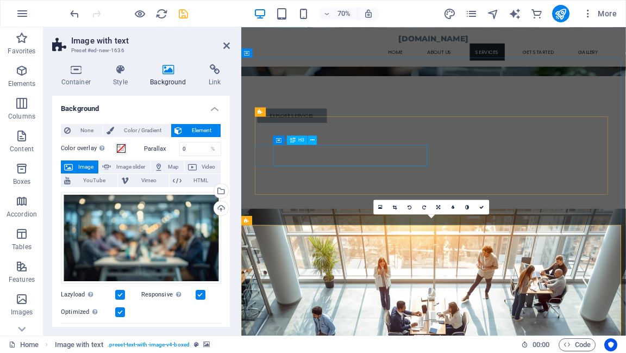
scroll to position [565, 0]
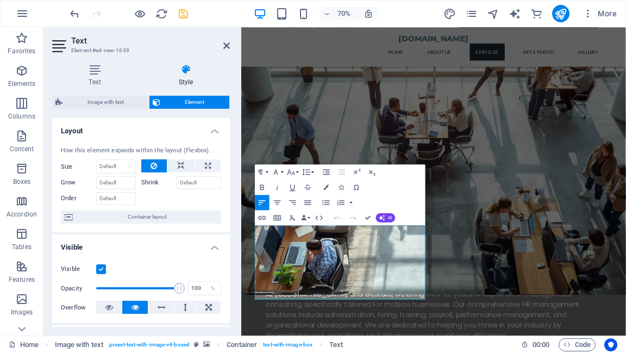
drag, startPoint x: 431, startPoint y: 409, endPoint x: 256, endPoint y: 308, distance: 202.0
click at [324, 187] on icon "button" at bounding box center [325, 186] width 5 height 5
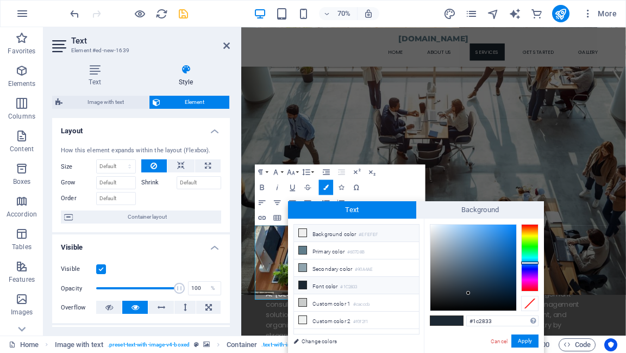
click at [300, 233] on icon at bounding box center [303, 233] width 8 height 8
type input "#efefef"
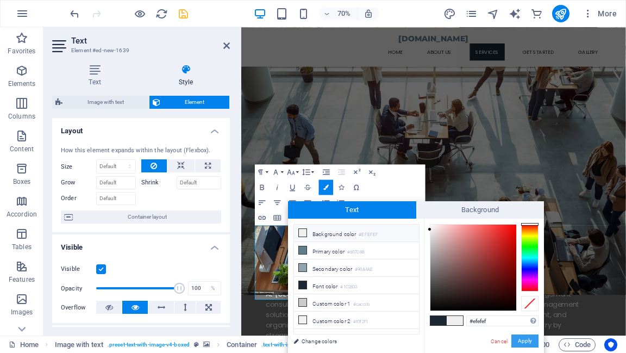
click at [519, 341] on button "Apply" at bounding box center [524, 340] width 27 height 13
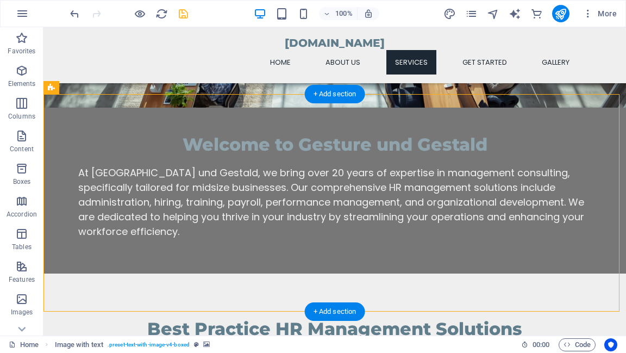
scroll to position [739, 0]
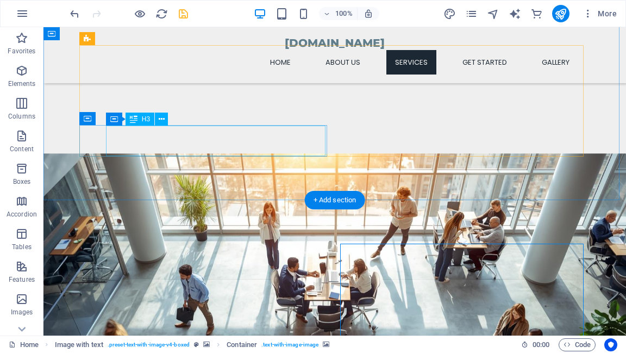
scroll to position [695, 0]
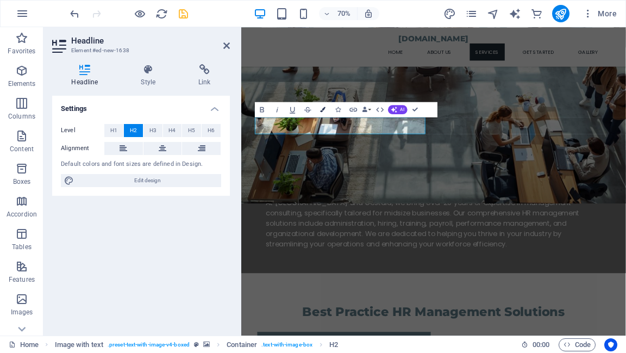
click at [324, 109] on icon "button" at bounding box center [322, 108] width 5 height 5
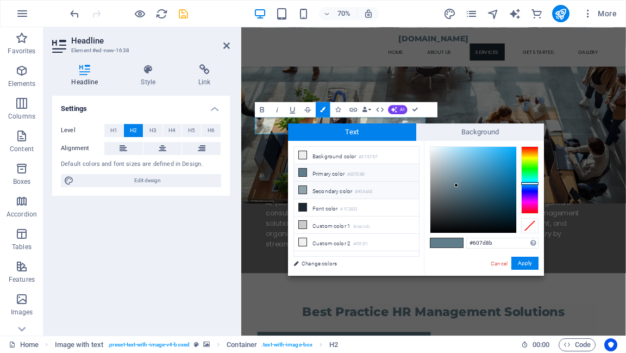
click at [303, 189] on icon at bounding box center [303, 190] width 8 height 8
type input "#90a4ae"
click at [526, 265] on button "Apply" at bounding box center [524, 262] width 27 height 13
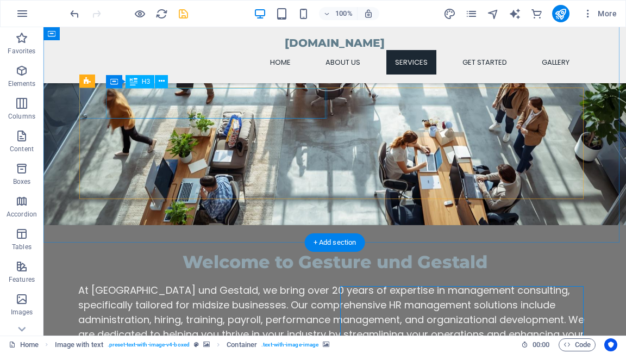
scroll to position [565, 0]
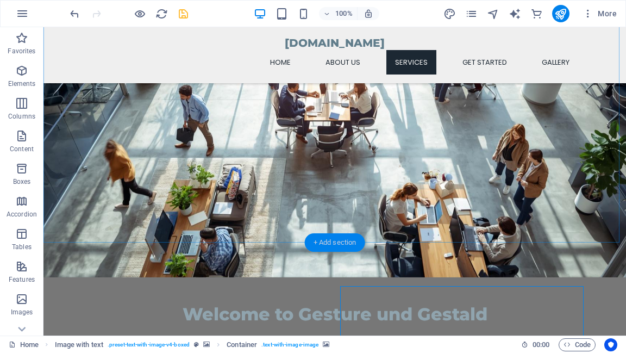
click at [336, 242] on div "+ Add section" at bounding box center [335, 242] width 60 height 18
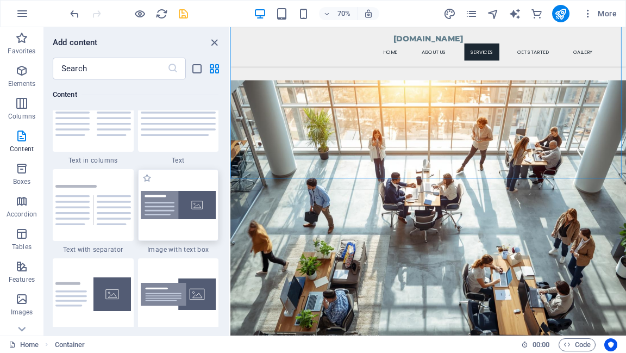
scroll to position [1944, 0]
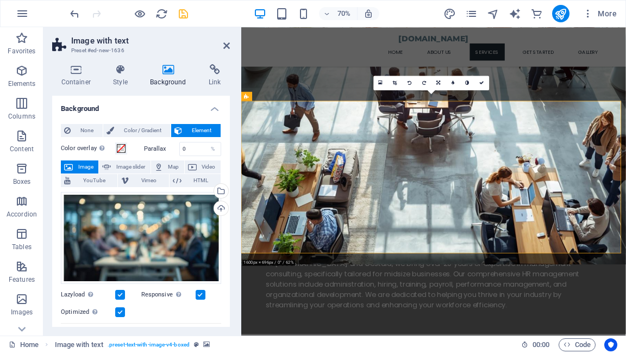
scroll to position [695, 0]
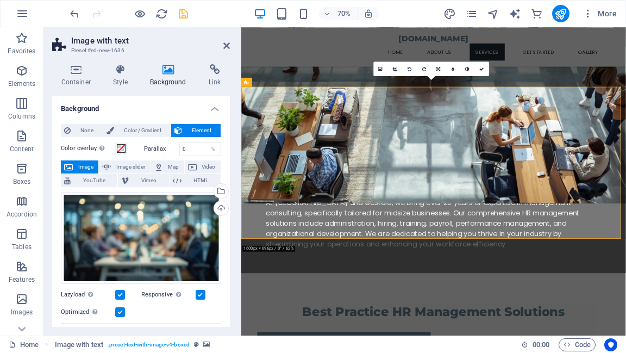
click at [455, 70] on link at bounding box center [452, 68] width 15 height 15
type input "4"
type input "7"
type input "6"
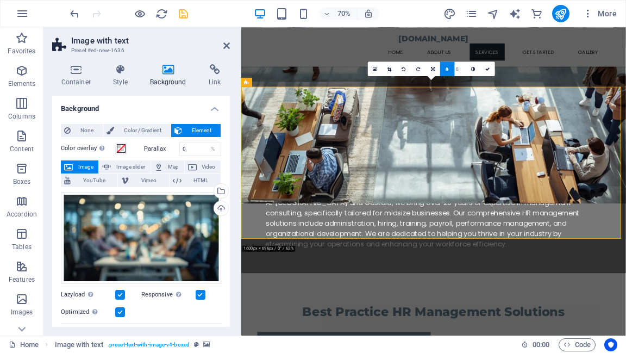
type input "5"
type input "4"
type input "3"
type input "2"
type input "1"
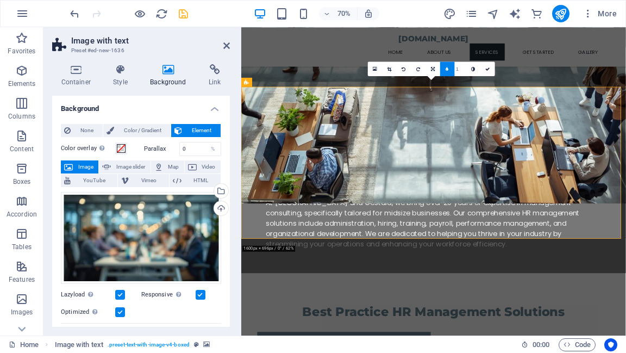
click at [463, 70] on input "1" at bounding box center [459, 68] width 11 height 14
click at [472, 67] on icon at bounding box center [473, 68] width 4 height 4
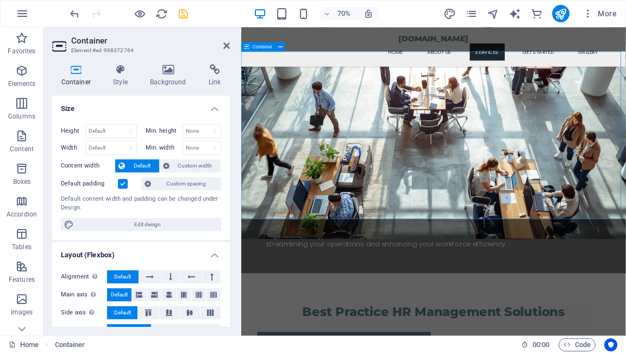
scroll to position [506, 0]
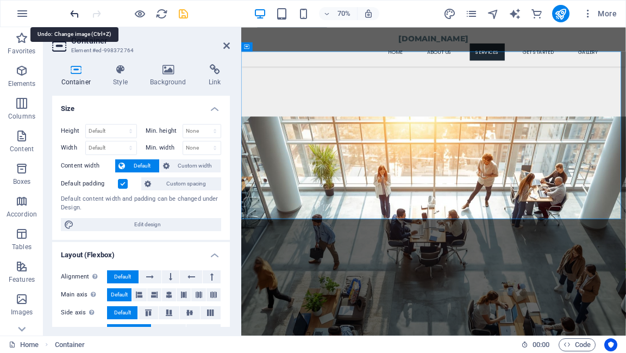
click at [73, 14] on icon "undo" at bounding box center [74, 14] width 12 height 12
click at [96, 9] on icon "redo" at bounding box center [96, 14] width 12 height 12
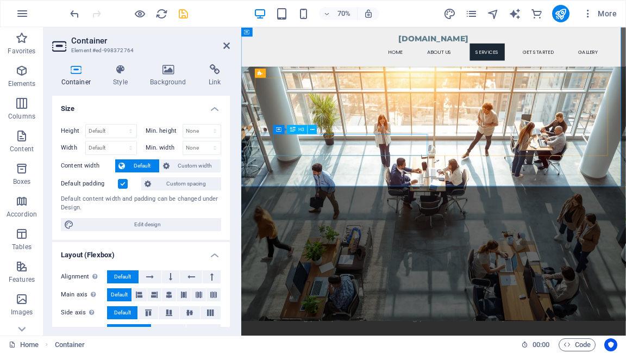
scroll to position [637, 0]
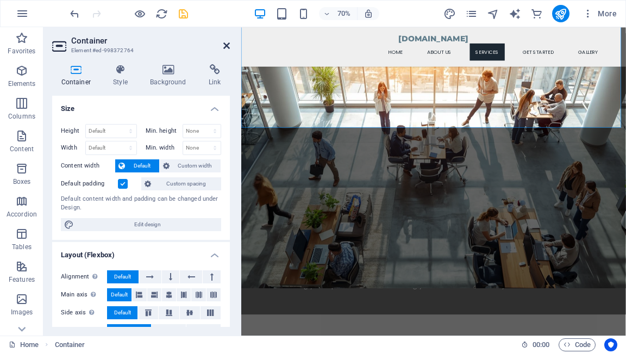
click at [226, 46] on icon at bounding box center [226, 45] width 7 height 9
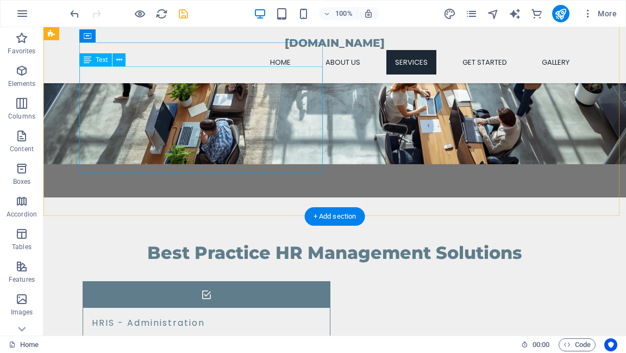
scroll to position [723, 0]
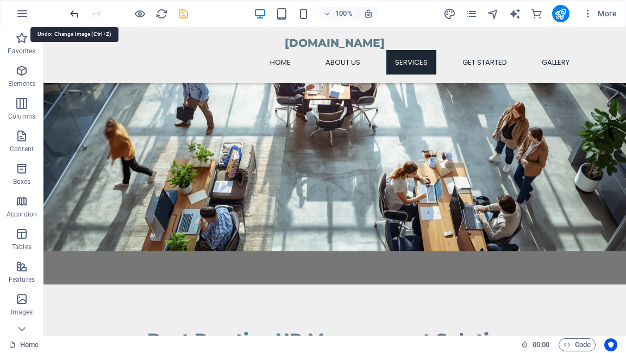
click at [74, 15] on icon "undo" at bounding box center [74, 14] width 12 height 12
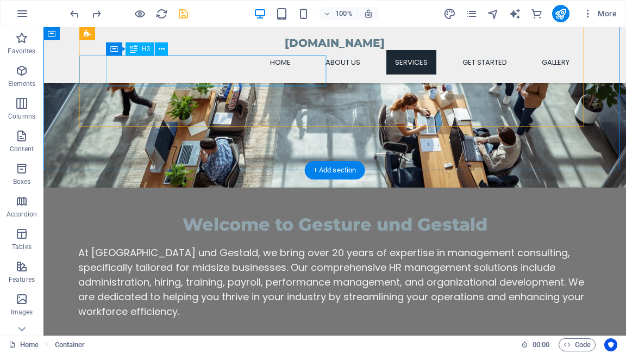
scroll to position [637, 0]
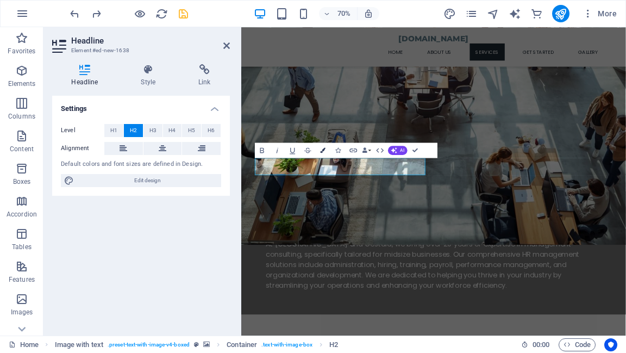
click at [322, 152] on icon "button" at bounding box center [322, 149] width 5 height 5
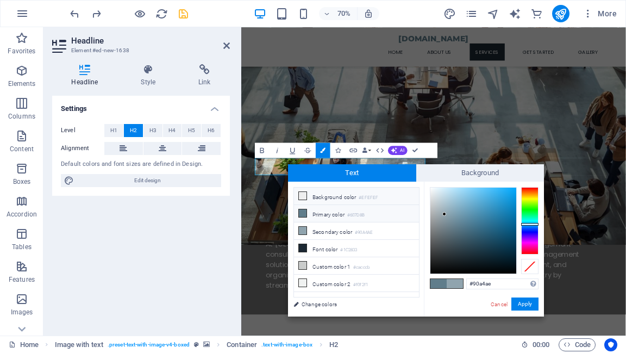
click at [301, 197] on icon at bounding box center [303, 196] width 8 height 8
type input "#efefef"
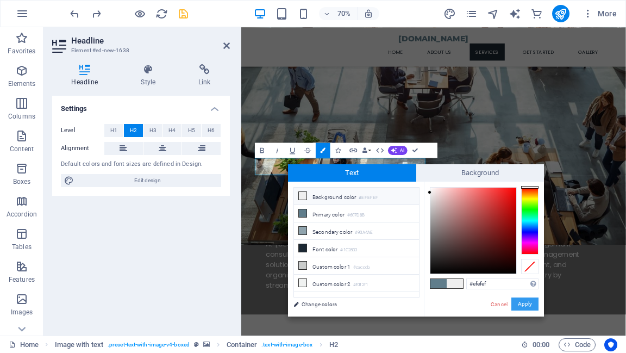
click at [522, 304] on button "Apply" at bounding box center [524, 303] width 27 height 13
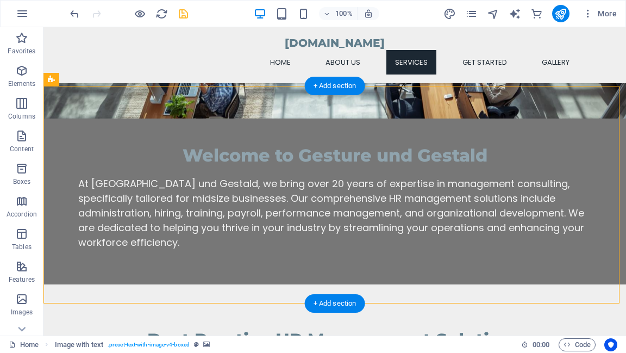
scroll to position [593, 0]
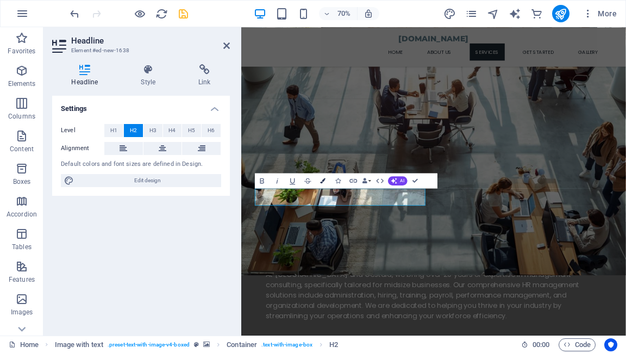
click at [323, 183] on icon "button" at bounding box center [322, 180] width 5 height 5
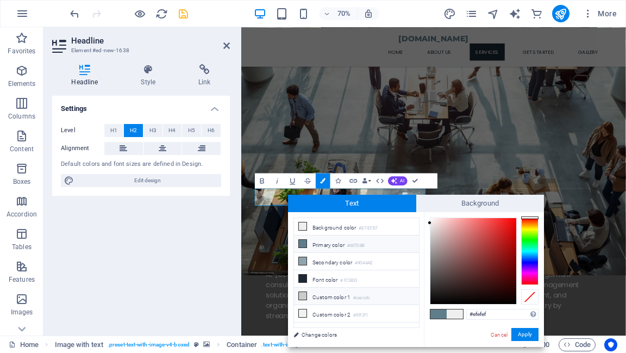
click at [301, 292] on icon at bounding box center [303, 296] width 8 height 8
type input "#cacccb"
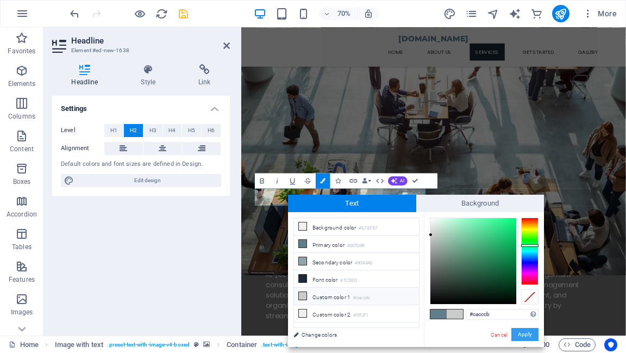
click at [528, 336] on button "Apply" at bounding box center [524, 334] width 27 height 13
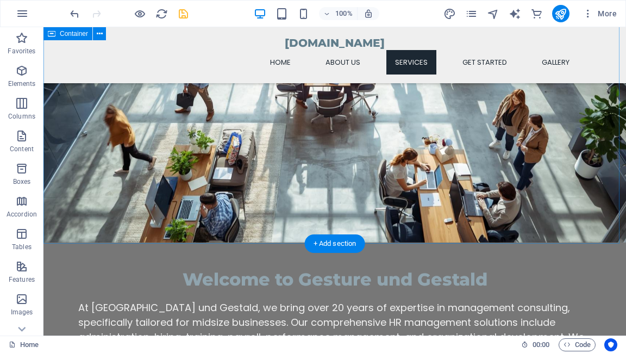
scroll to position [550, 0]
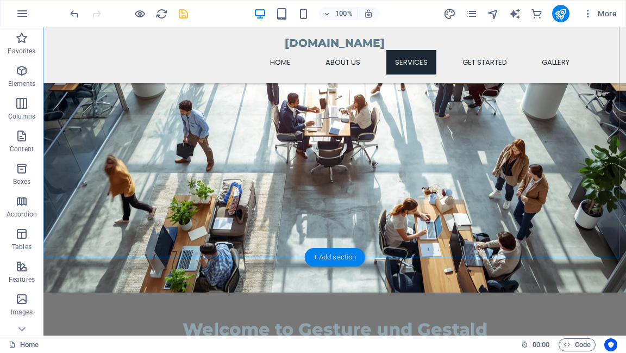
click at [323, 255] on div "+ Add section" at bounding box center [335, 257] width 60 height 18
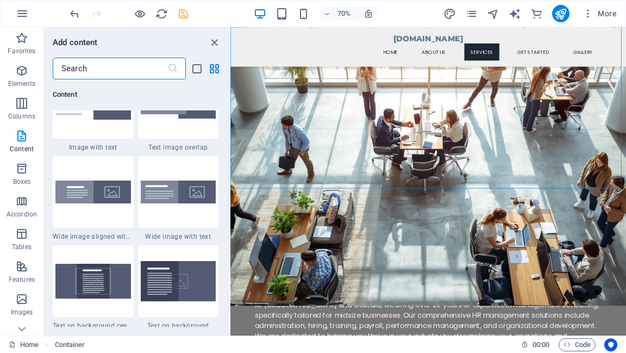
scroll to position [2161, 0]
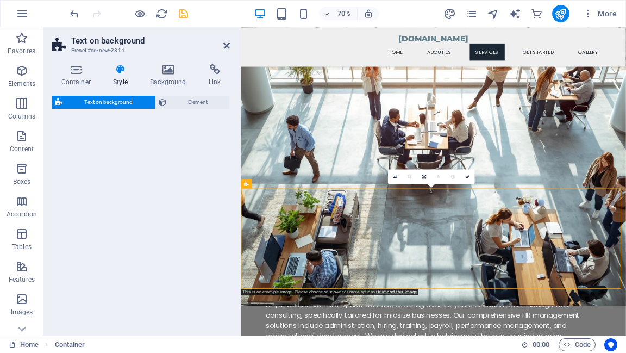
select select "%"
select select "rem"
select select "px"
select select "preset-fullscreen-text-on-background-v2-centered"
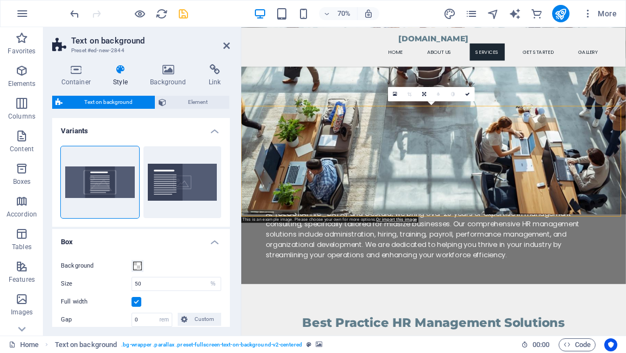
scroll to position [593, 0]
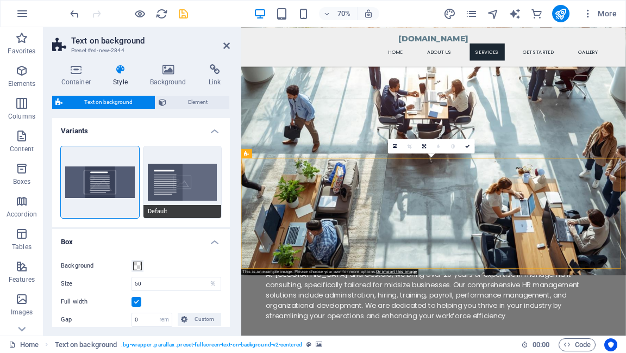
click at [150, 181] on button "Default" at bounding box center [182, 182] width 78 height 72
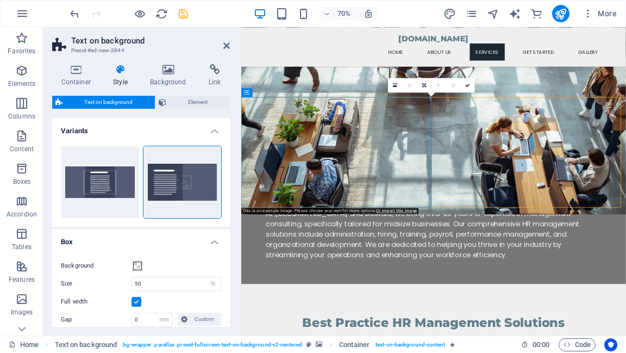
scroll to position [43, 0]
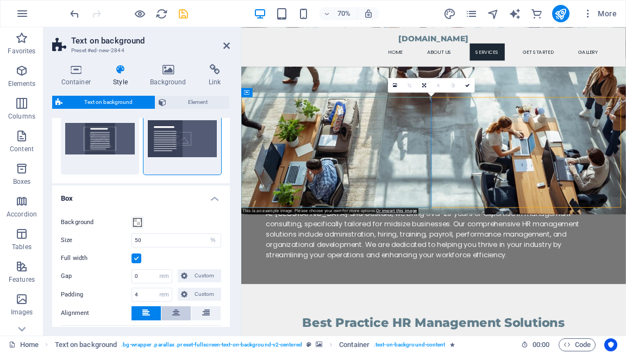
click at [176, 313] on icon at bounding box center [176, 312] width 8 height 13
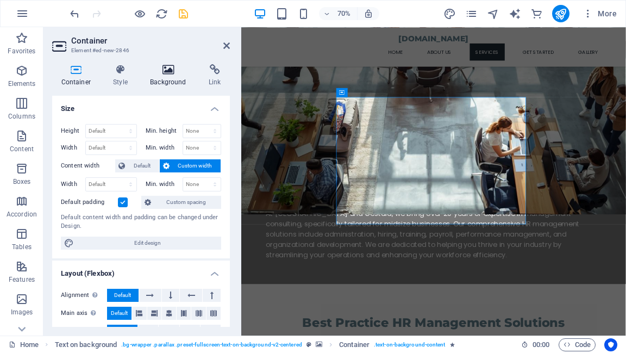
click at [163, 72] on icon at bounding box center [168, 69] width 54 height 11
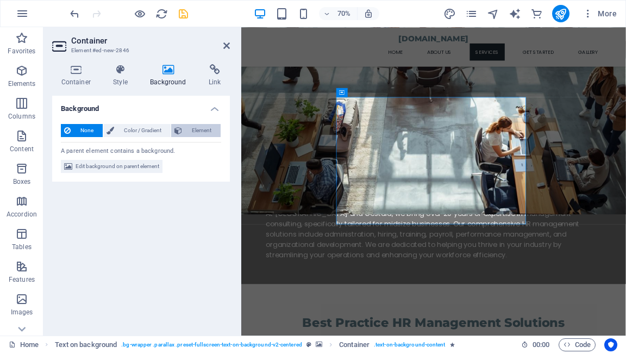
click at [188, 130] on span "Element" at bounding box center [201, 130] width 32 height 13
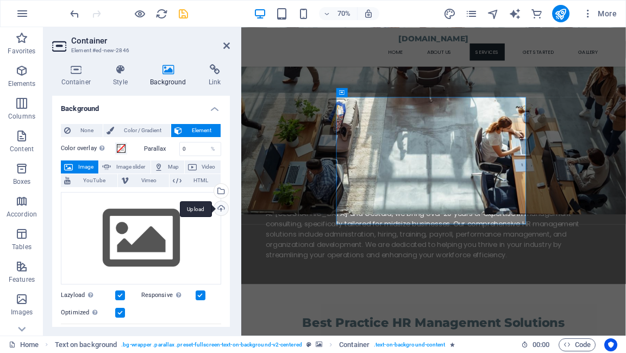
click at [217, 209] on div "Upload" at bounding box center [220, 209] width 16 height 16
click at [218, 210] on div "Upload" at bounding box center [220, 209] width 16 height 16
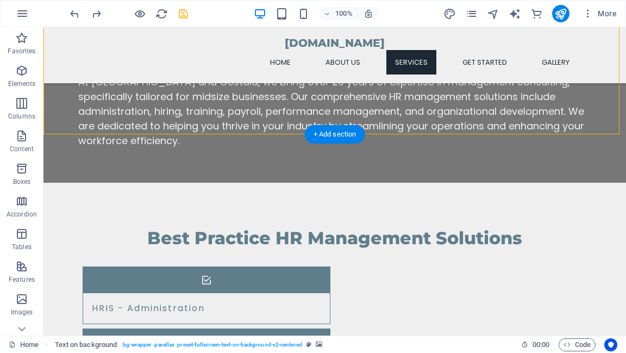
scroll to position [637, 0]
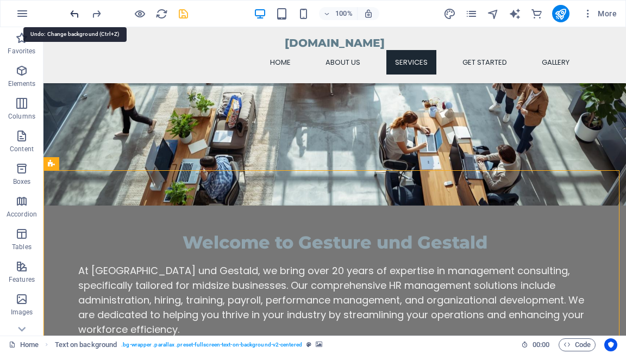
click at [74, 14] on icon "undo" at bounding box center [74, 14] width 12 height 12
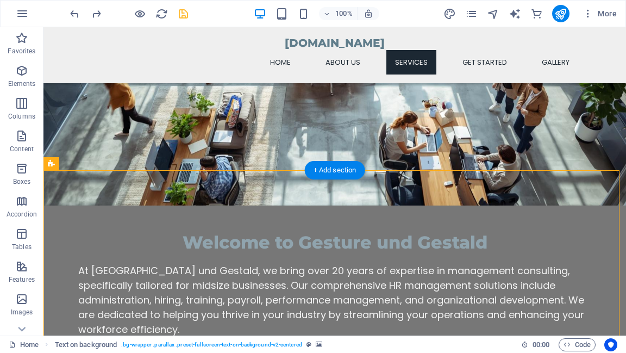
select select "%"
select select "rem"
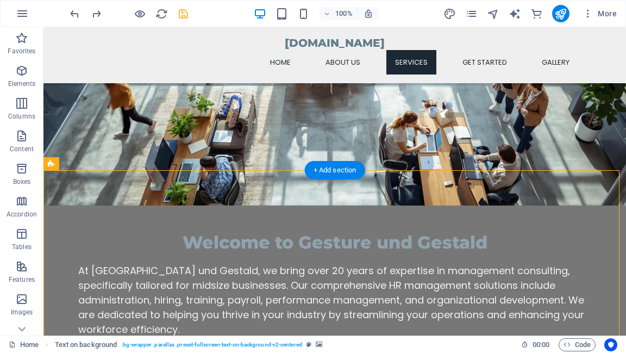
select select "px"
select select "preset-fullscreen-text-on-background-v2-centered"
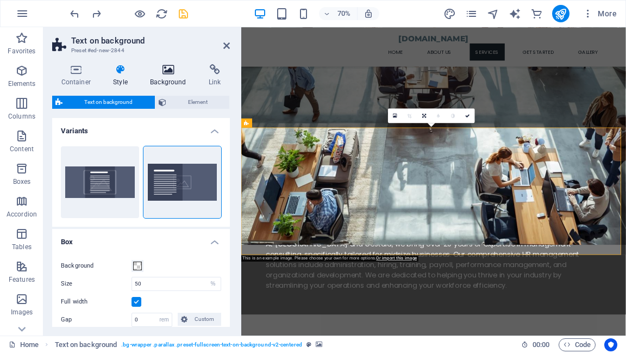
click at [164, 74] on icon at bounding box center [168, 69] width 54 height 11
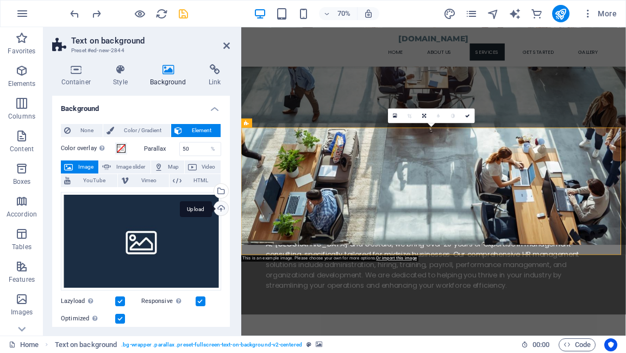
click at [219, 209] on div "Upload" at bounding box center [220, 209] width 16 height 16
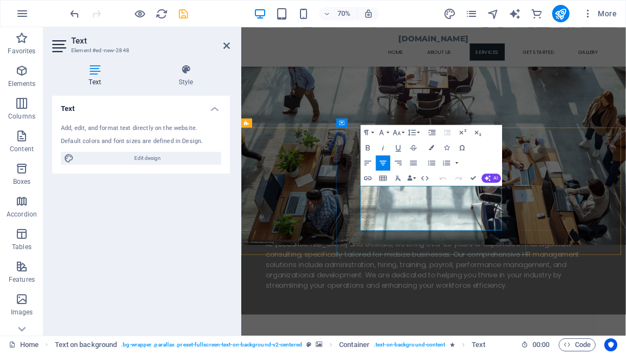
drag, startPoint x: 413, startPoint y: 258, endPoint x: 595, endPoint y: 314, distance: 191.0
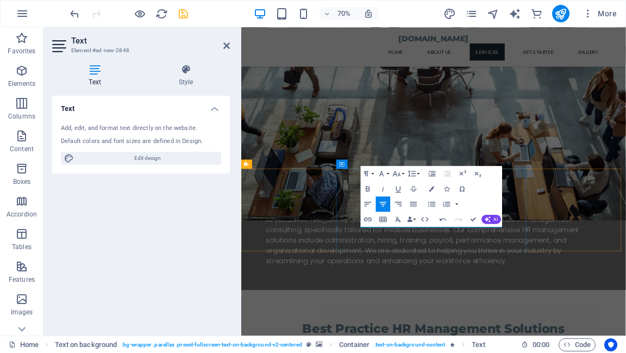
scroll to position [543, 0]
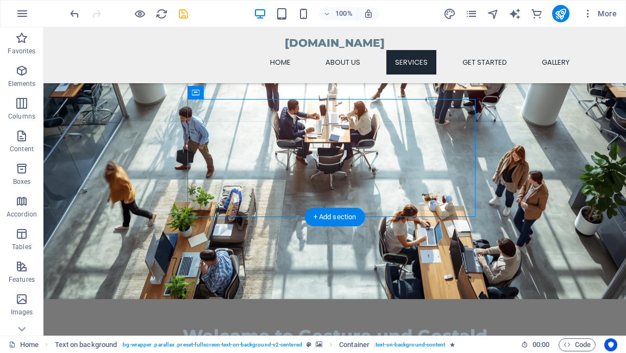
scroll to position [709, 0]
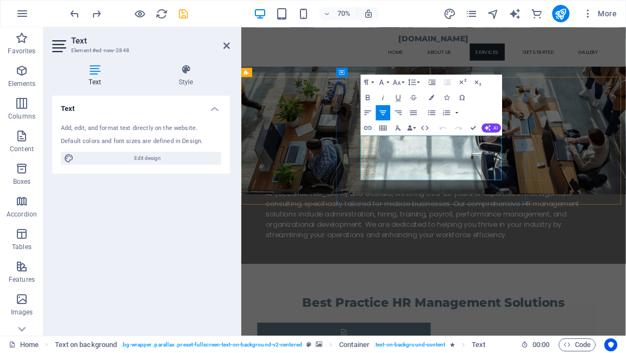
drag, startPoint x: 414, startPoint y: 187, endPoint x: 589, endPoint y: 237, distance: 182.6
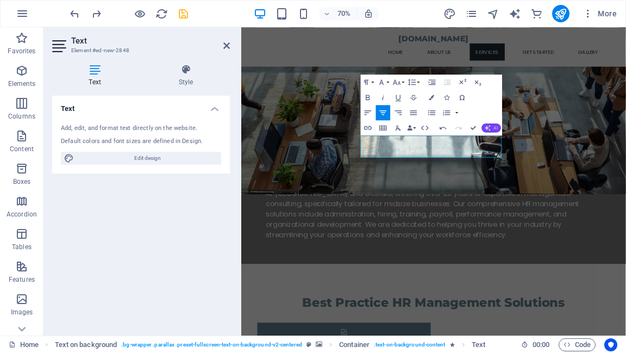
click at [490, 130] on button "AI" at bounding box center [491, 127] width 20 height 9
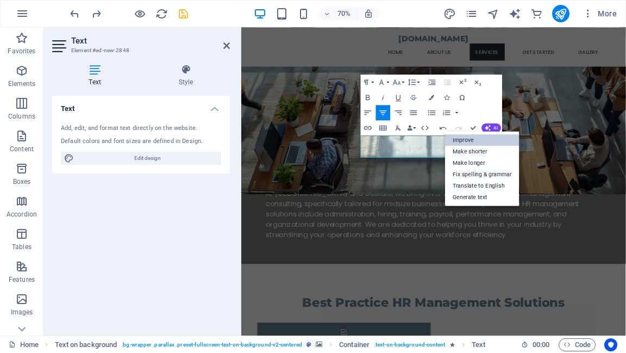
click at [468, 140] on link "Improve" at bounding box center [482, 139] width 74 height 11
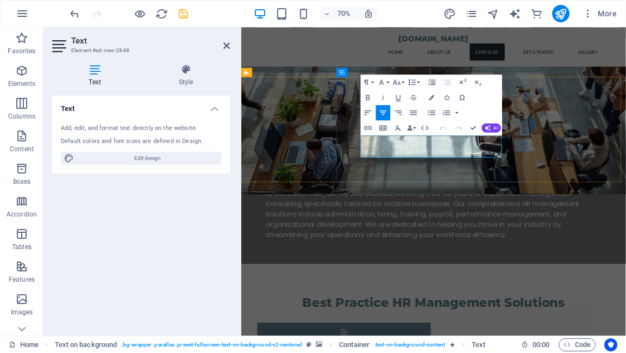
drag, startPoint x: 549, startPoint y: 217, endPoint x: 514, endPoint y: 217, distance: 34.8
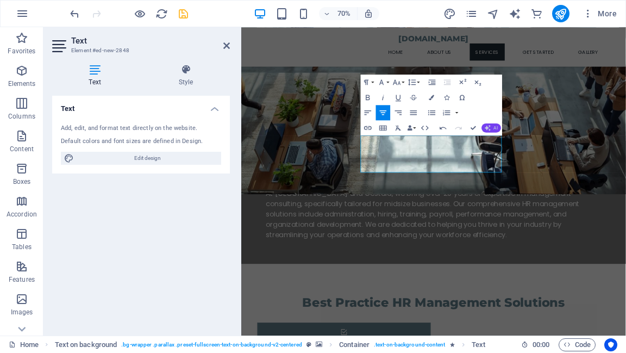
click at [487, 130] on icon "button" at bounding box center [487, 127] width 6 height 6
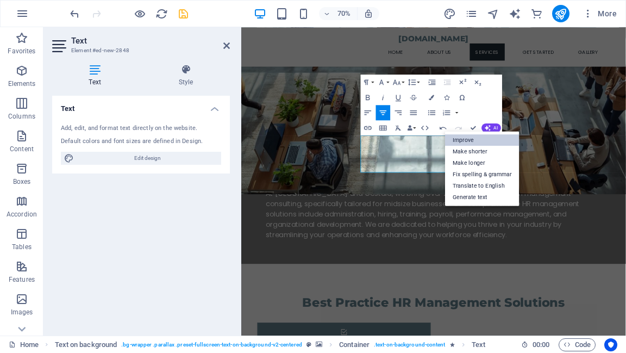
click at [481, 142] on link "Improve" at bounding box center [482, 139] width 74 height 11
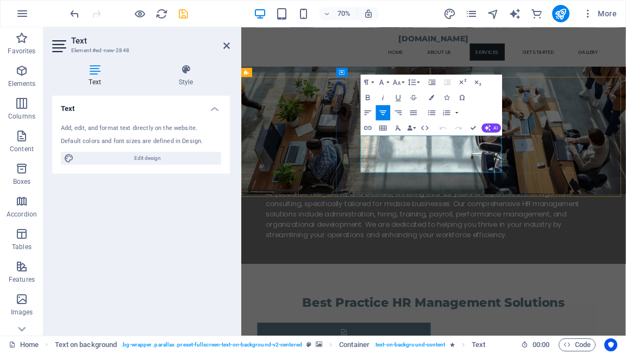
drag, startPoint x: 427, startPoint y: 186, endPoint x: 599, endPoint y: 228, distance: 176.7
click at [489, 125] on icon "button" at bounding box center [487, 127] width 6 height 6
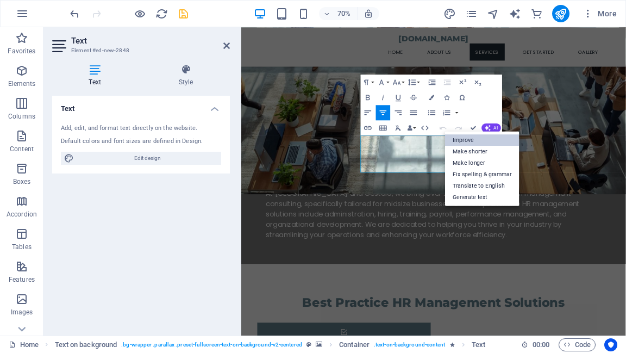
click at [482, 139] on link "Improve" at bounding box center [482, 139] width 74 height 11
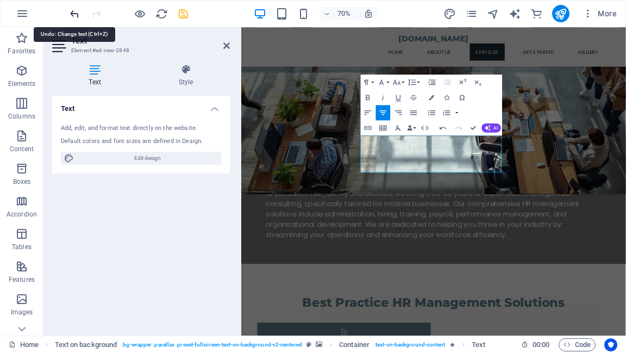
click at [77, 15] on icon "undo" at bounding box center [74, 14] width 12 height 12
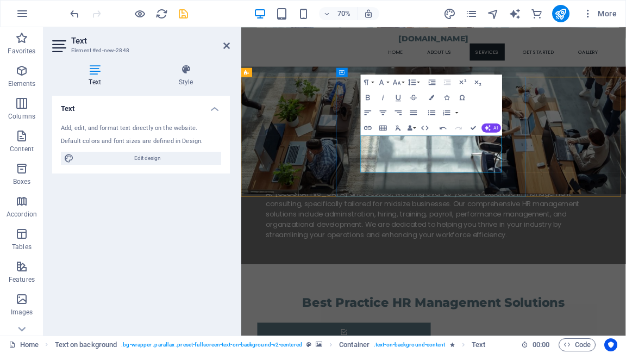
click at [489, 128] on icon "button" at bounding box center [487, 127] width 8 height 8
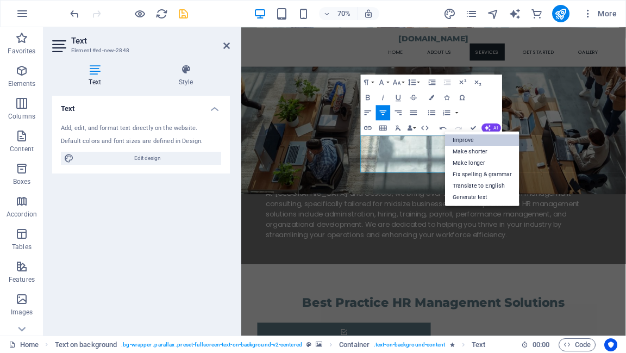
click at [483, 139] on link "Improve" at bounding box center [482, 139] width 74 height 11
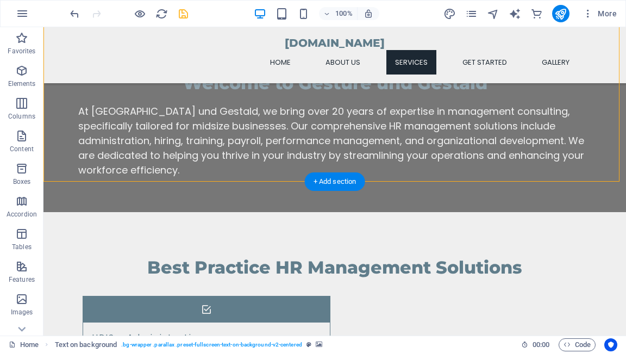
scroll to position [839, 0]
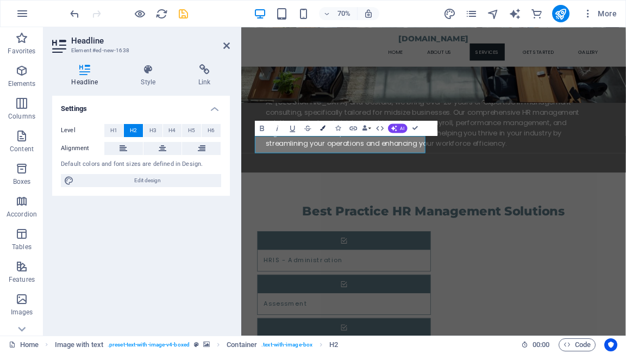
click at [323, 126] on icon "button" at bounding box center [322, 127] width 5 height 5
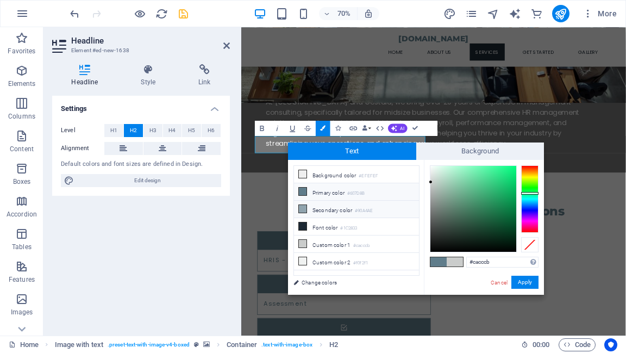
click at [302, 206] on icon at bounding box center [303, 209] width 8 height 8
type input "#90a4ae"
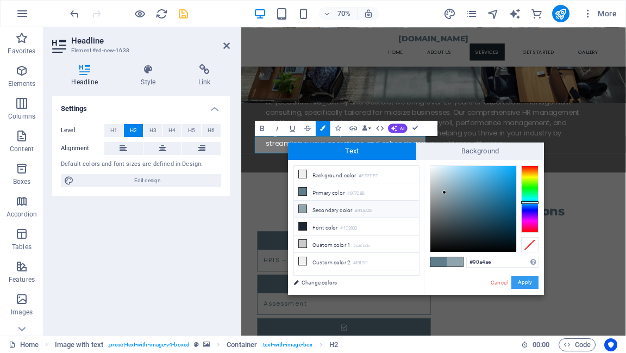
click at [524, 280] on button "Apply" at bounding box center [524, 281] width 27 height 13
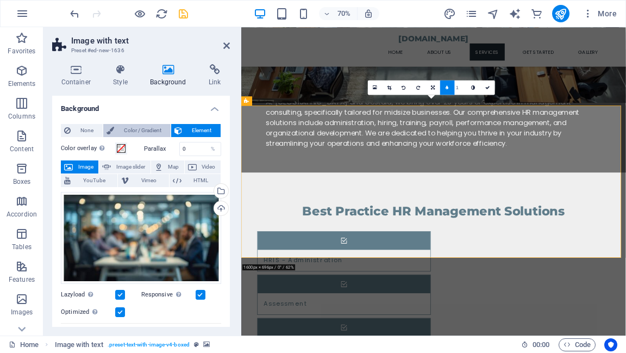
click at [122, 135] on span "Color / Gradient" at bounding box center [142, 130] width 50 height 13
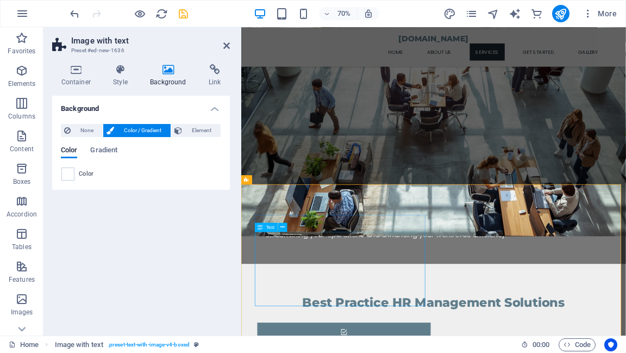
scroll to position [796, 0]
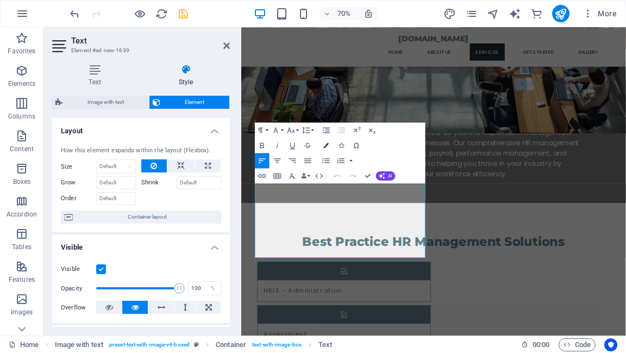
click at [323, 146] on icon "button" at bounding box center [325, 144] width 5 height 5
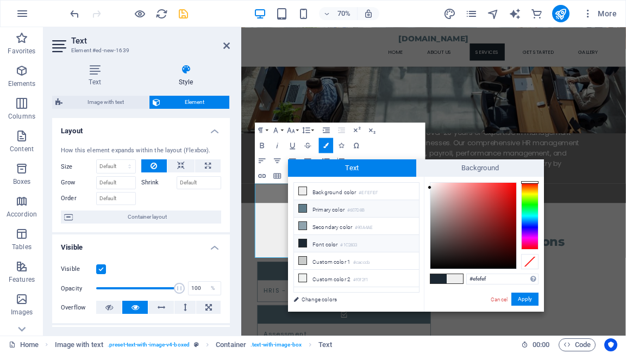
click at [301, 207] on icon at bounding box center [303, 208] width 8 height 8
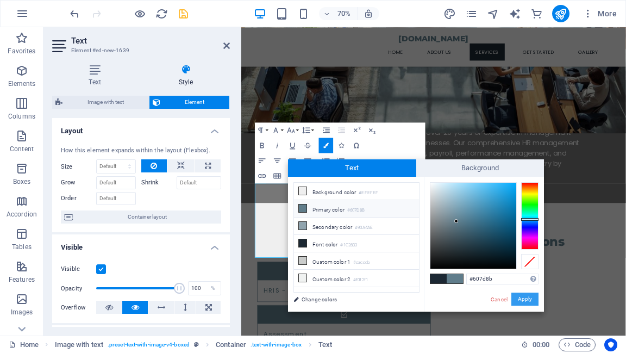
click at [523, 301] on button "Apply" at bounding box center [524, 298] width 27 height 13
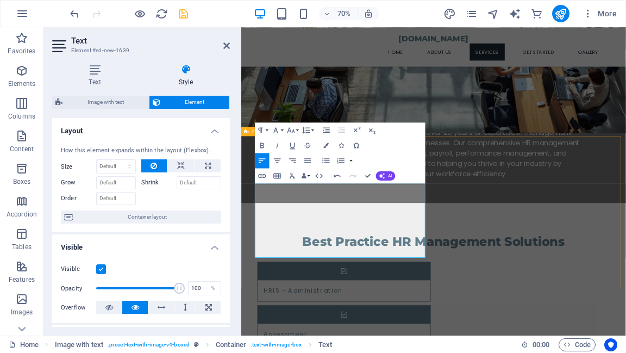
drag, startPoint x: 262, startPoint y: 256, endPoint x: 504, endPoint y: 365, distance: 265.0
click at [326, 145] on icon "button" at bounding box center [325, 144] width 5 height 5
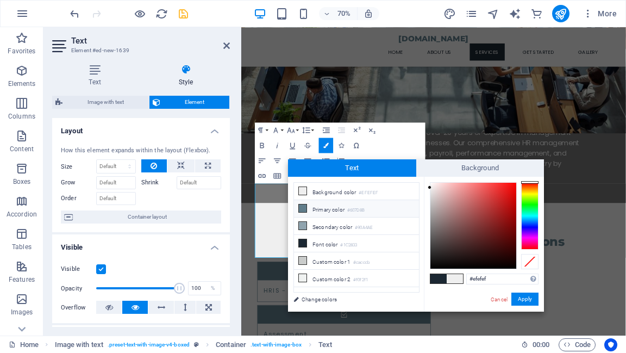
click at [303, 207] on icon at bounding box center [303, 208] width 8 height 8
type input "#607d8b"
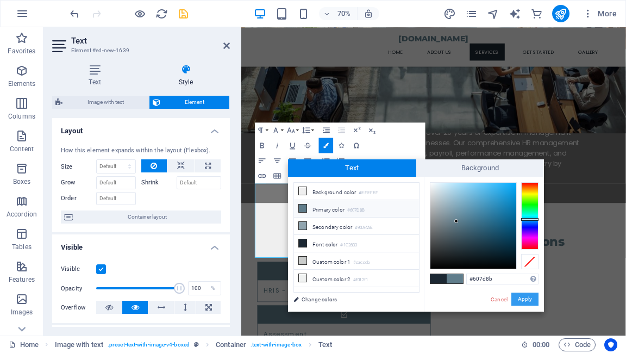
click at [528, 298] on button "Apply" at bounding box center [524, 298] width 27 height 13
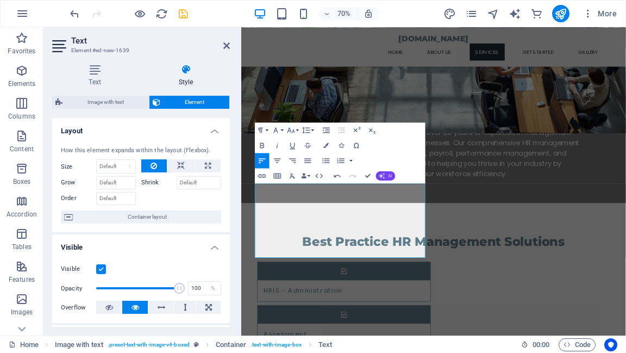
click at [383, 175] on icon "button" at bounding box center [382, 175] width 6 height 6
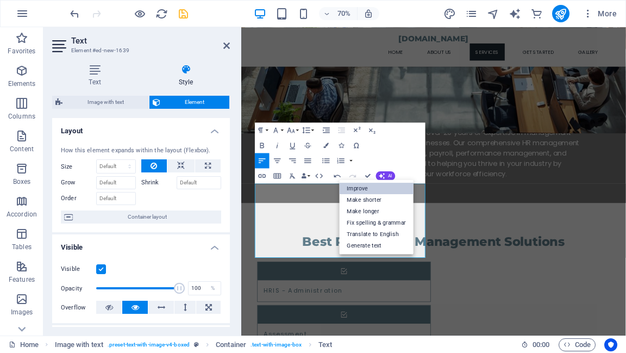
click at [371, 187] on link "Improve" at bounding box center [376, 187] width 74 height 11
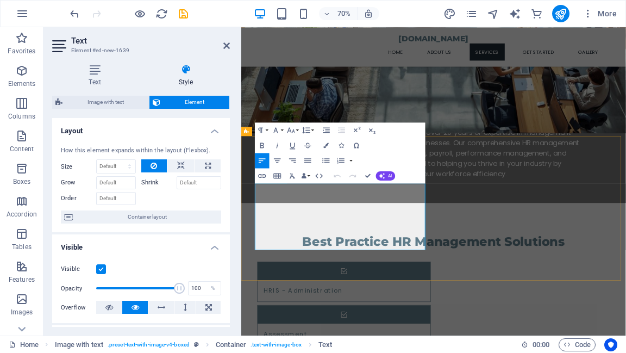
drag, startPoint x: 327, startPoint y: 288, endPoint x: 338, endPoint y: 298, distance: 15.0
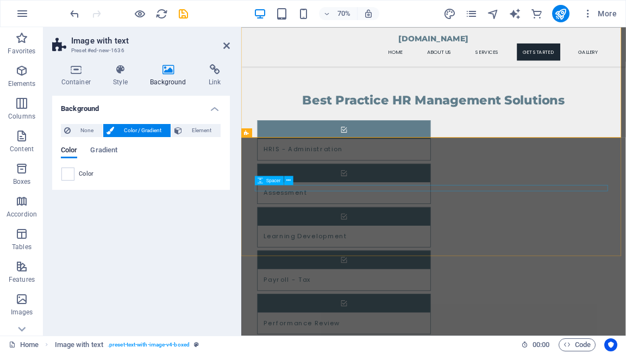
scroll to position [1013, 0]
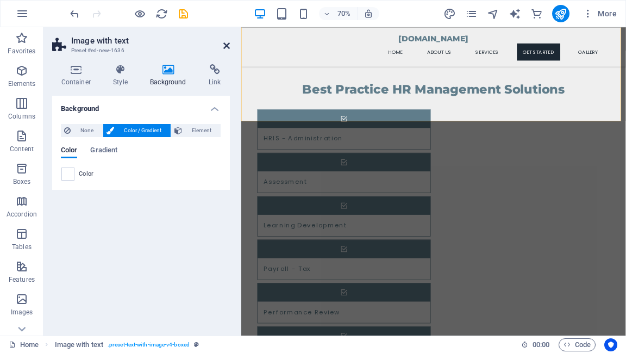
click at [226, 48] on icon at bounding box center [226, 45] width 7 height 9
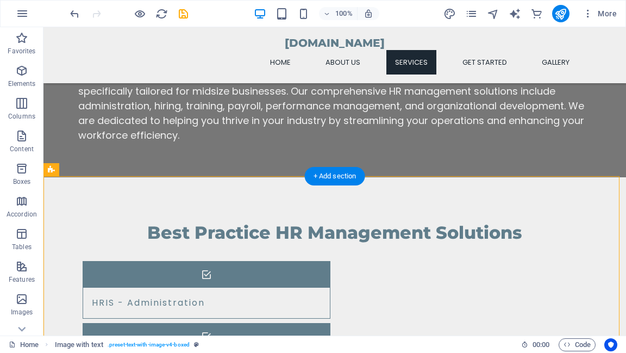
scroll to position [839, 0]
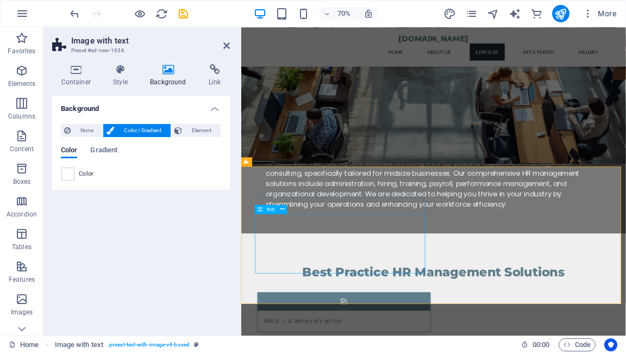
scroll to position [709, 0]
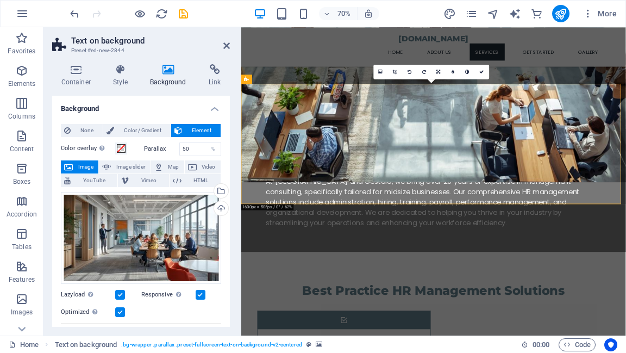
scroll to position [699, 0]
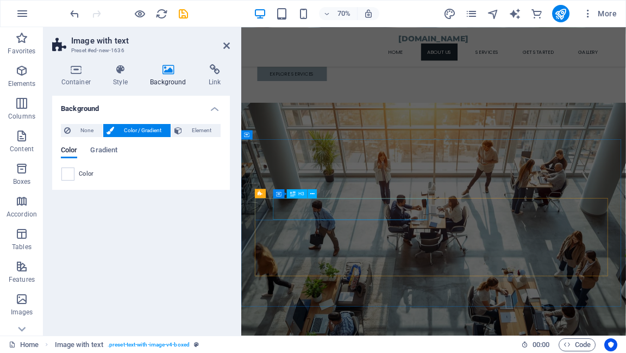
scroll to position [255, 0]
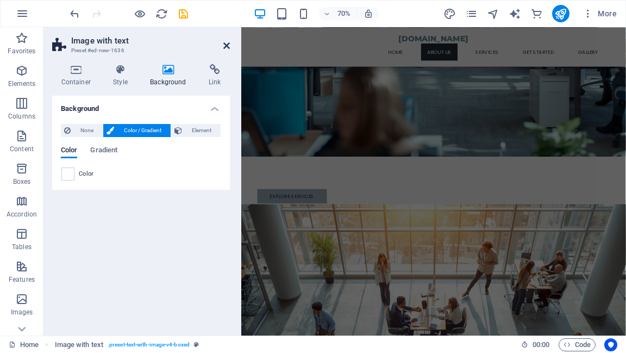
click at [227, 47] on icon at bounding box center [226, 45] width 7 height 9
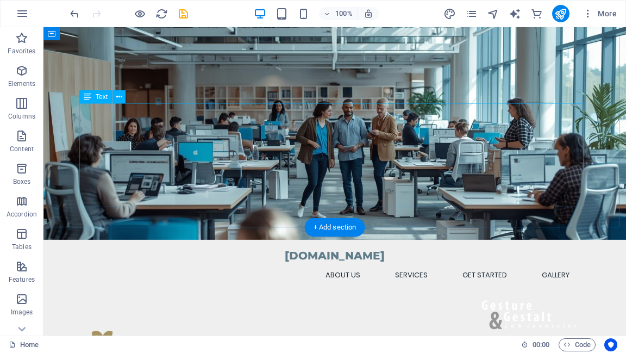
scroll to position [0, 0]
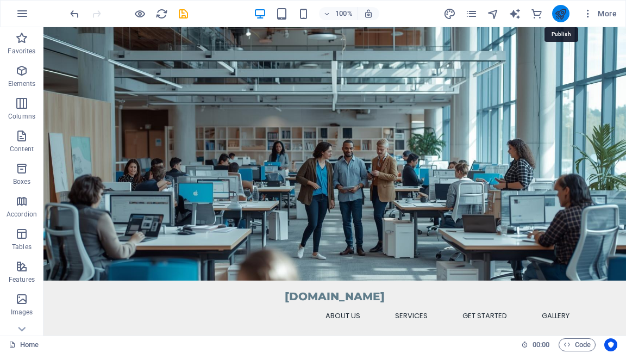
click at [562, 17] on icon "publish" at bounding box center [560, 14] width 12 height 12
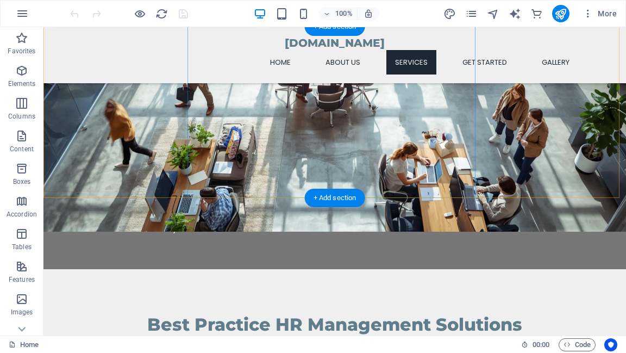
scroll to position [956, 0]
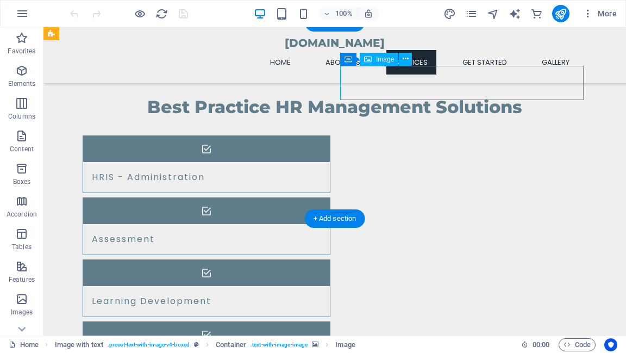
select select "px"
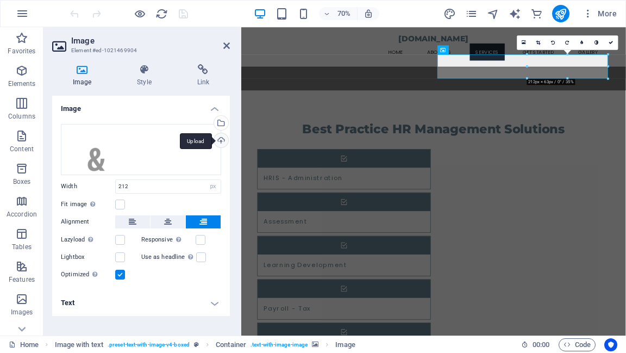
click at [222, 141] on div "Upload" at bounding box center [220, 141] width 16 height 16
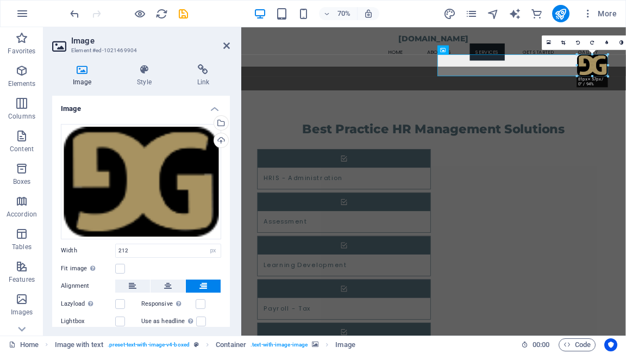
drag, startPoint x: 576, startPoint y: 103, endPoint x: 533, endPoint y: 41, distance: 74.6
drag, startPoint x: 848, startPoint y: 80, endPoint x: 750, endPoint y: 74, distance: 98.5
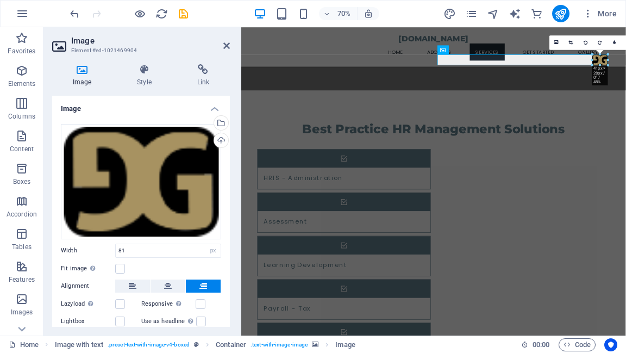
drag, startPoint x: 597, startPoint y: 64, endPoint x: 584, endPoint y: 64, distance: 12.5
type input "41"
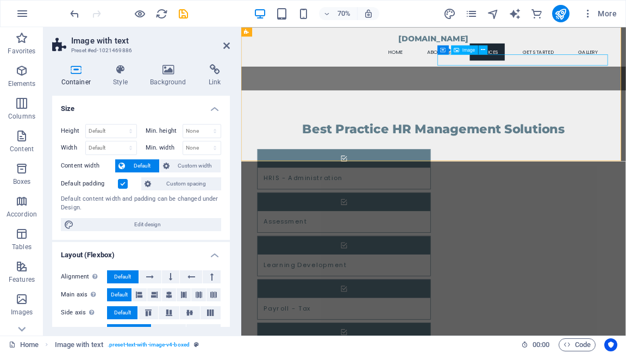
select select "px"
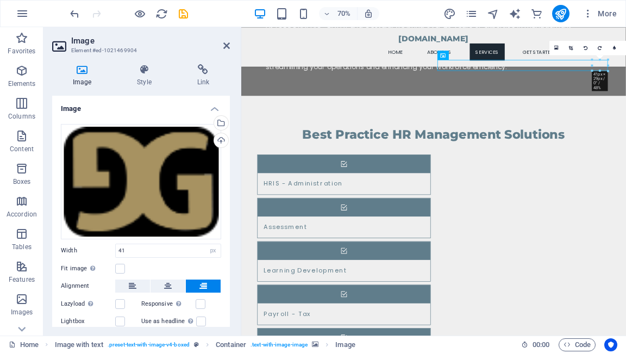
scroll to position [946, 0]
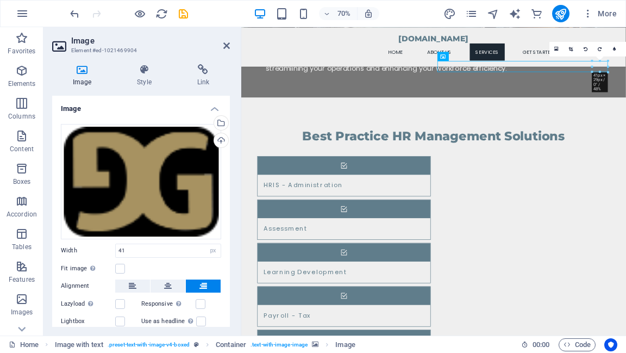
drag, startPoint x: 746, startPoint y: 73, endPoint x: 745, endPoint y: 93, distance: 19.6
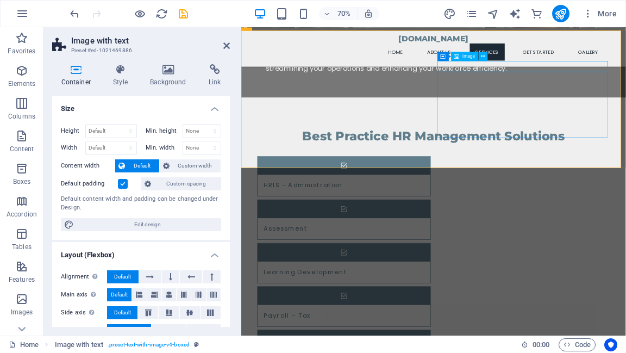
select select "px"
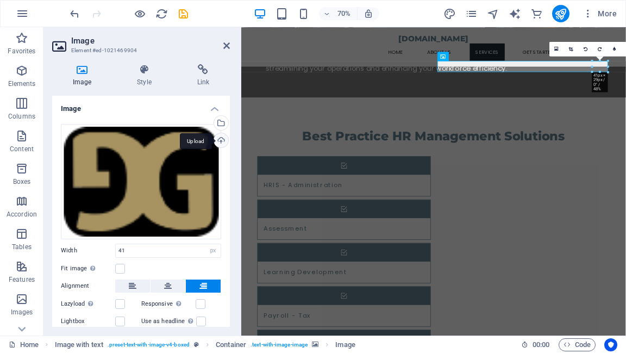
click at [217, 140] on div "Upload" at bounding box center [220, 141] width 16 height 16
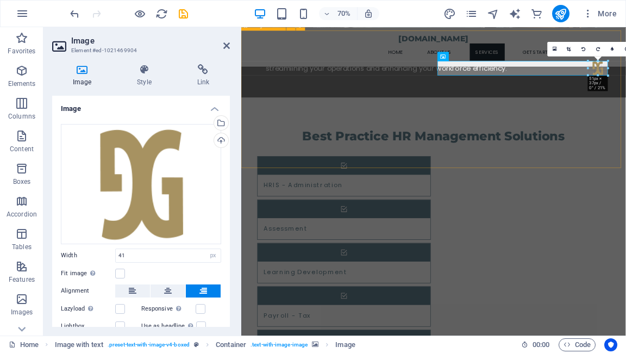
drag, startPoint x: 606, startPoint y: 72, endPoint x: 609, endPoint y: 77, distance: 5.9
type input "51"
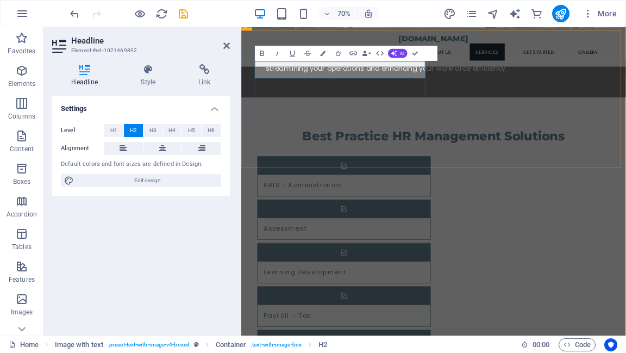
click at [126, 150] on icon at bounding box center [123, 148] width 8 height 13
click at [160, 208] on div "Settings Level H1 H2 H3 H4 H5 H6 Alignment Default colors and font sizes are de…" at bounding box center [141, 211] width 178 height 231
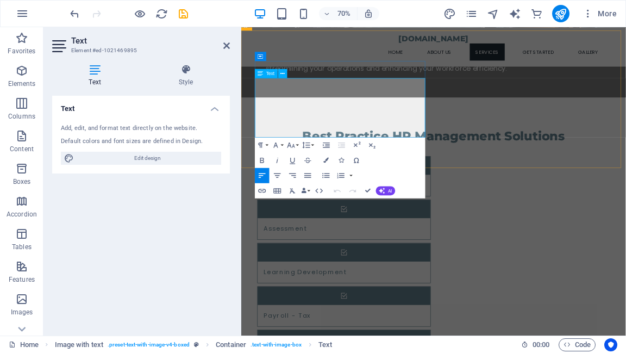
drag, startPoint x: 464, startPoint y: 158, endPoint x: 431, endPoint y: 139, distance: 38.2
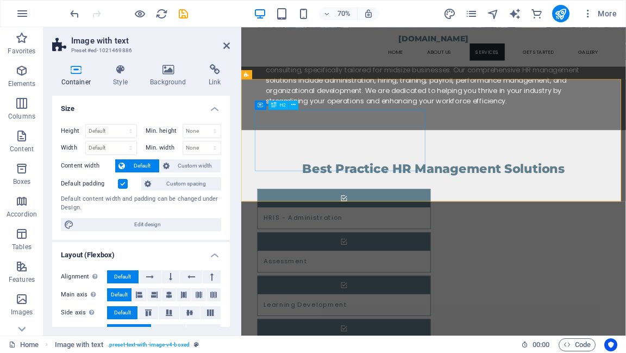
scroll to position [859, 0]
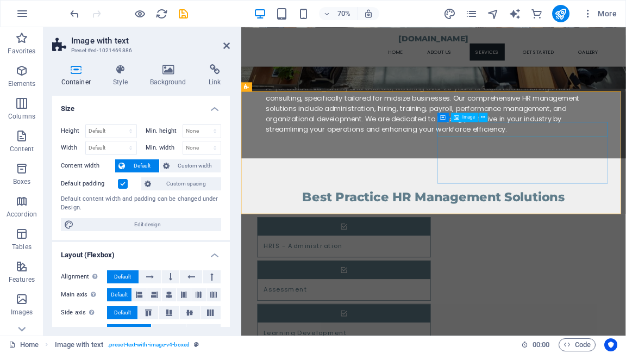
select select "px"
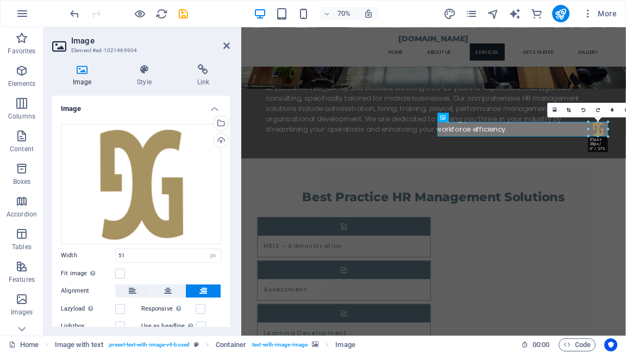
click at [592, 133] on div "180 170 160 150 140 130 120 110 100 90 80 70 60 50 40 30 20 10 0 -10 -20 -30 -4…" at bounding box center [598, 129] width 20 height 15
drag, startPoint x: 607, startPoint y: 136, endPoint x: 601, endPoint y: 133, distance: 6.8
click at [601, 133] on div "180 170 160 150 140 130 120 110 100 90 80 70 60 50 40 30 20 10 0 -10 -20 -30 -4…" at bounding box center [598, 129] width 20 height 15
type input "42"
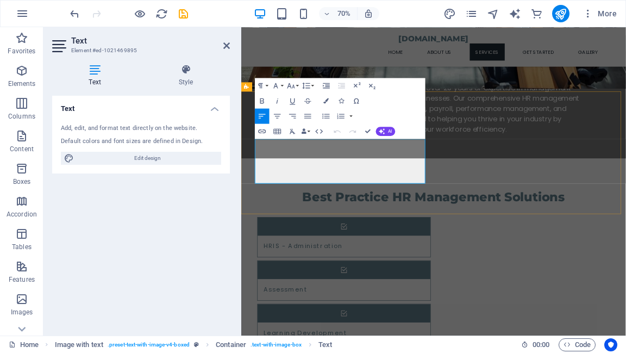
drag, startPoint x: 261, startPoint y: 191, endPoint x: 400, endPoint y: 247, distance: 149.4
click at [297, 87] on button "Font Size" at bounding box center [292, 85] width 15 height 15
click at [293, 143] on link "12" at bounding box center [289, 145] width 27 height 11
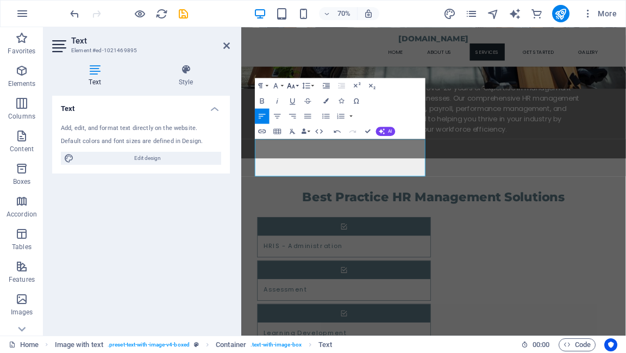
click at [295, 87] on button "Font Size" at bounding box center [292, 85] width 15 height 15
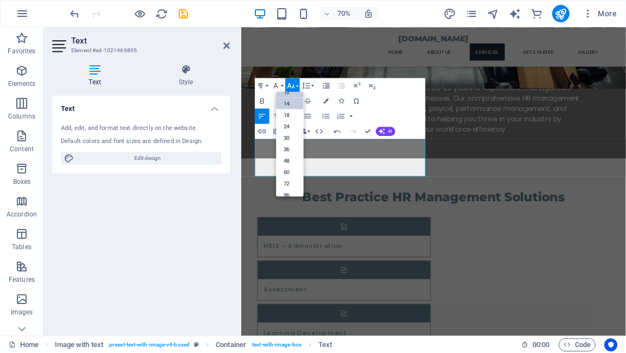
click at [290, 106] on link "14" at bounding box center [289, 102] width 27 height 11
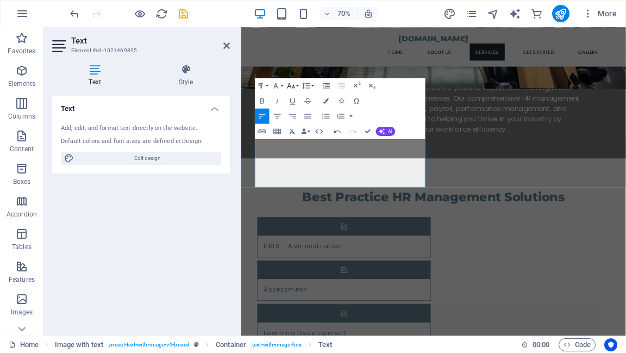
click at [295, 86] on button "Font Size" at bounding box center [292, 85] width 15 height 15
click at [293, 108] on link "18" at bounding box center [289, 107] width 27 height 11
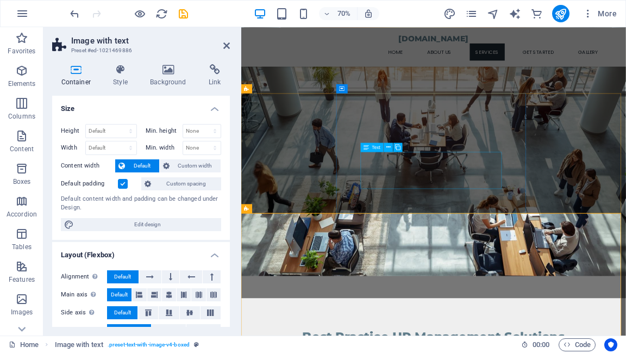
scroll to position [685, 0]
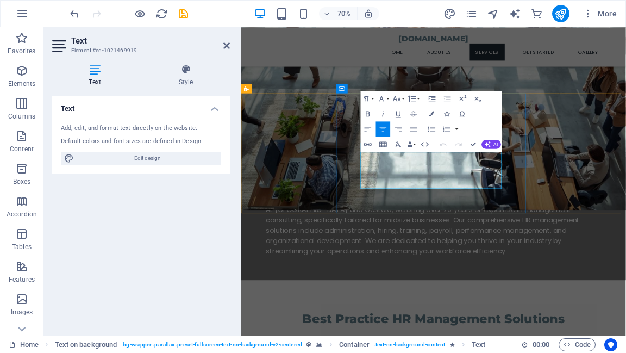
drag, startPoint x: 424, startPoint y: 210, endPoint x: 594, endPoint y: 253, distance: 174.8
click at [402, 99] on button "Font Size" at bounding box center [398, 98] width 15 height 15
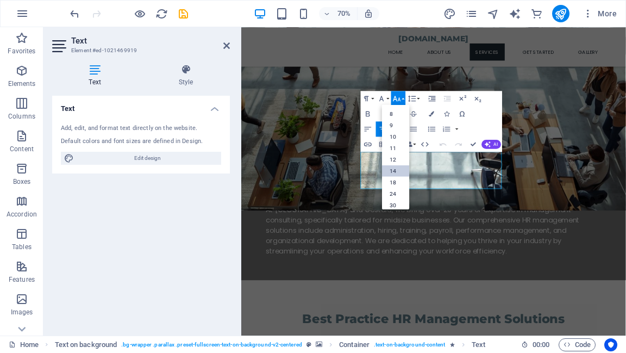
click at [395, 167] on link "14" at bounding box center [395, 170] width 27 height 11
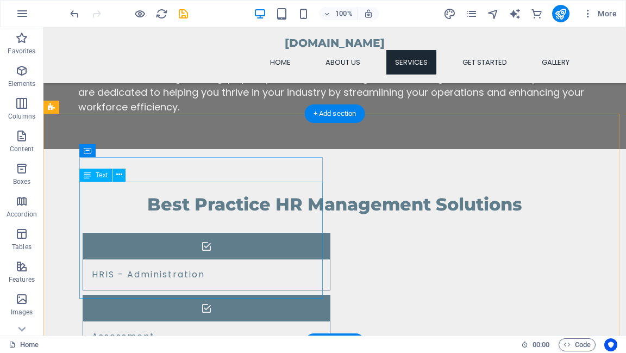
scroll to position [869, 0]
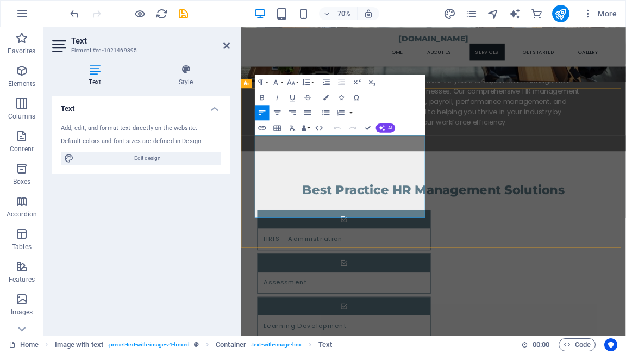
drag, startPoint x: 261, startPoint y: 187, endPoint x: 451, endPoint y: 294, distance: 218.4
click at [297, 83] on button "Font Size" at bounding box center [292, 81] width 15 height 15
click at [291, 91] on link "14" at bounding box center [289, 92] width 27 height 11
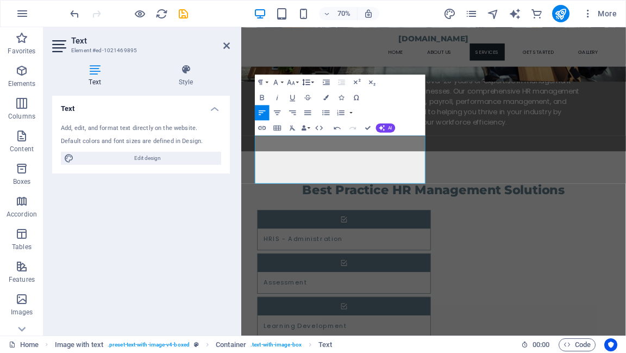
click at [311, 84] on button "Line Height" at bounding box center [307, 81] width 15 height 15
click at [306, 106] on link "Single" at bounding box center [304, 107] width 34 height 11
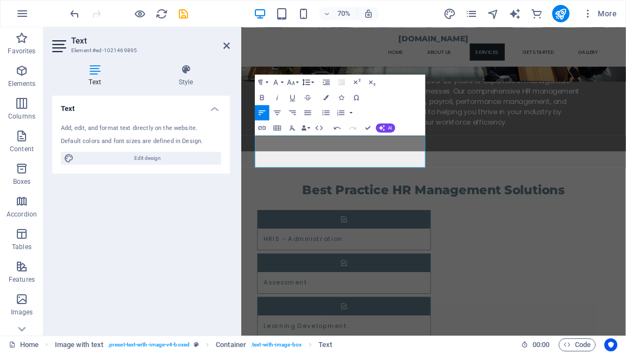
click at [311, 82] on button "Line Height" at bounding box center [307, 81] width 15 height 15
click at [309, 117] on link "1.15" at bounding box center [304, 119] width 34 height 11
click at [312, 83] on button "Line Height" at bounding box center [307, 81] width 15 height 15
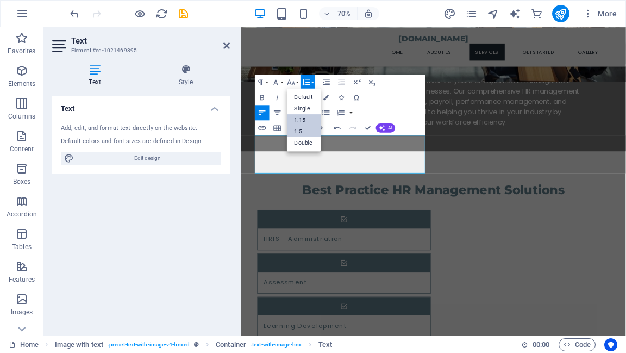
click at [308, 131] on link "1.5" at bounding box center [304, 130] width 34 height 11
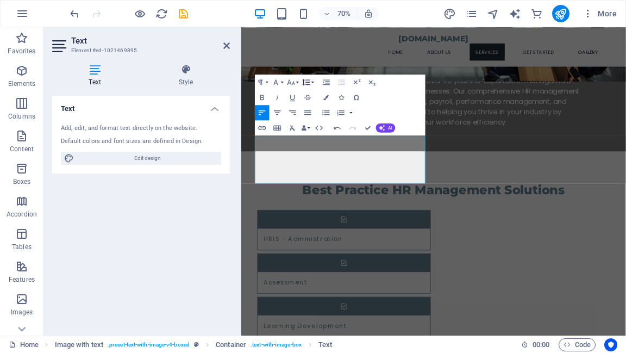
click at [311, 83] on button "Line Height" at bounding box center [307, 81] width 15 height 15
click at [309, 141] on link "Double" at bounding box center [304, 141] width 34 height 11
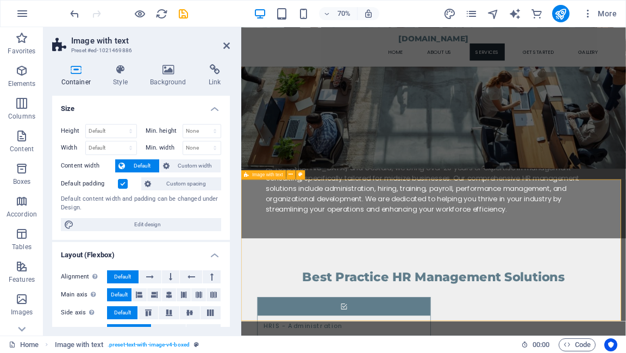
scroll to position [739, 0]
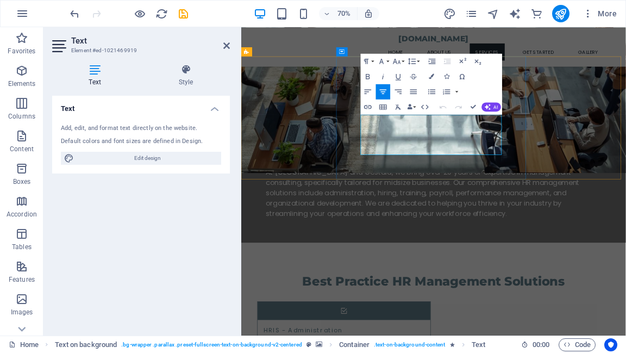
drag, startPoint x: 418, startPoint y: 154, endPoint x: 612, endPoint y: 203, distance: 200.0
click at [417, 61] on button "Line Height" at bounding box center [413, 60] width 15 height 15
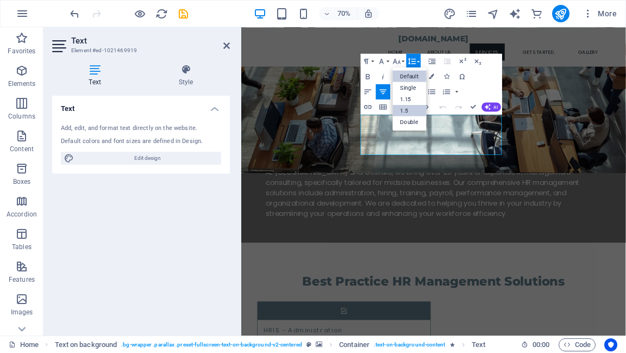
click at [413, 110] on link "1.5" at bounding box center [409, 109] width 34 height 11
click at [416, 63] on icon "button" at bounding box center [411, 60] width 9 height 9
click at [415, 122] on link "Double" at bounding box center [409, 121] width 34 height 11
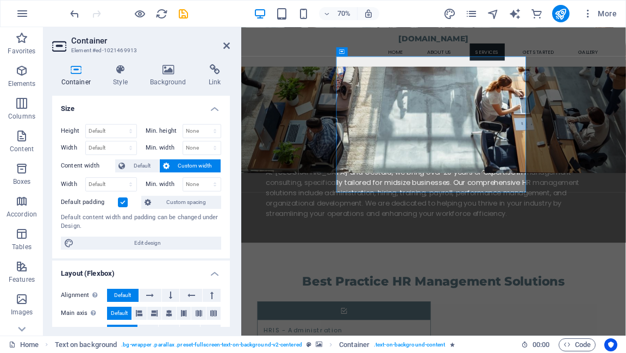
scroll to position [652, 0]
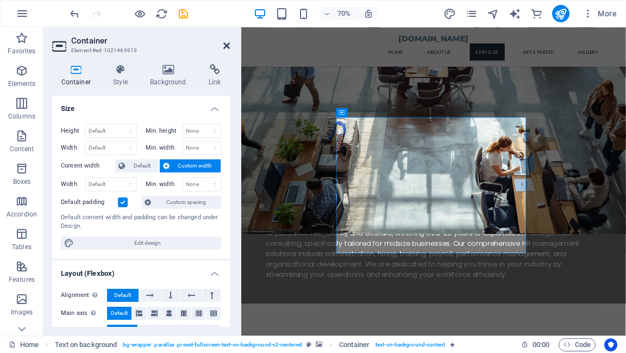
click at [228, 43] on icon at bounding box center [226, 45] width 7 height 9
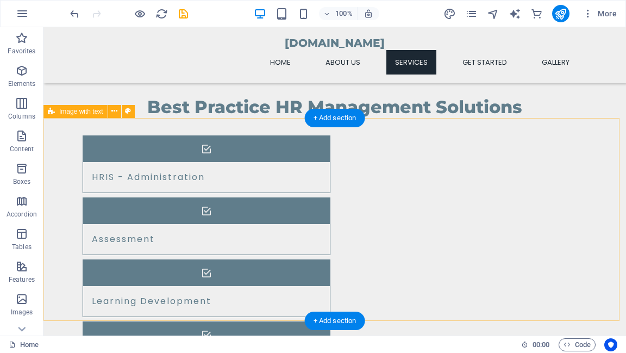
scroll to position [695, 0]
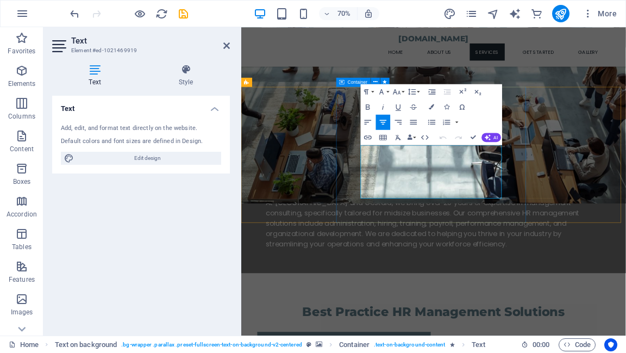
drag, startPoint x: 418, startPoint y: 202, endPoint x: 614, endPoint y: 263, distance: 204.9
click at [402, 91] on button "Font Size" at bounding box center [398, 91] width 15 height 15
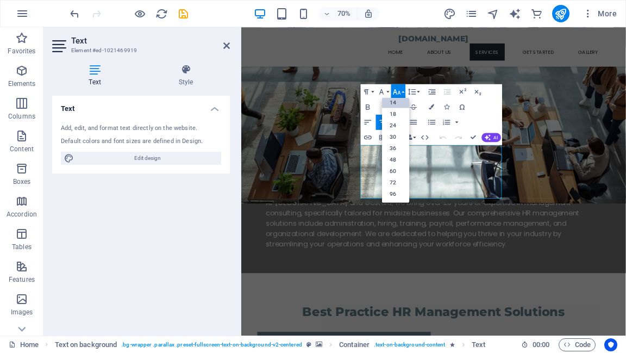
scroll to position [87, 0]
click at [397, 115] on link "18" at bounding box center [395, 113] width 27 height 11
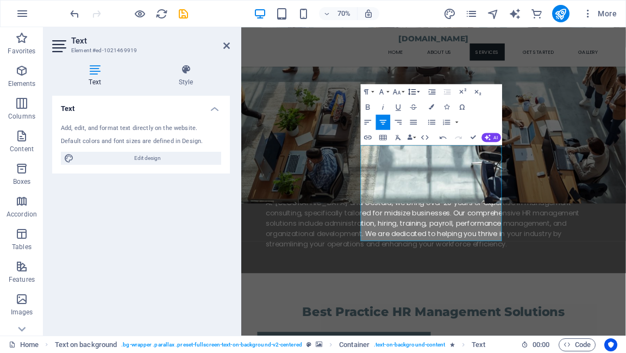
click at [413, 94] on icon "button" at bounding box center [411, 91] width 9 height 9
click at [411, 137] on link "1.5" at bounding box center [409, 140] width 34 height 11
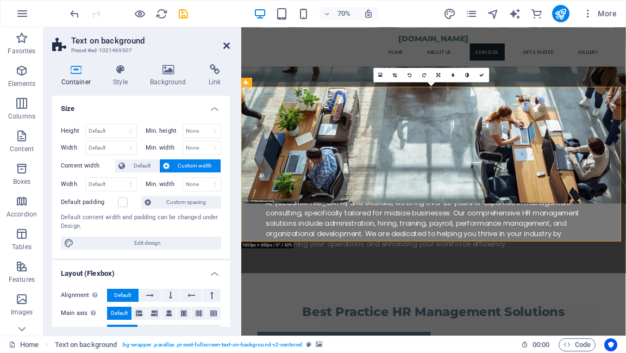
click at [226, 45] on icon at bounding box center [226, 45] width 7 height 9
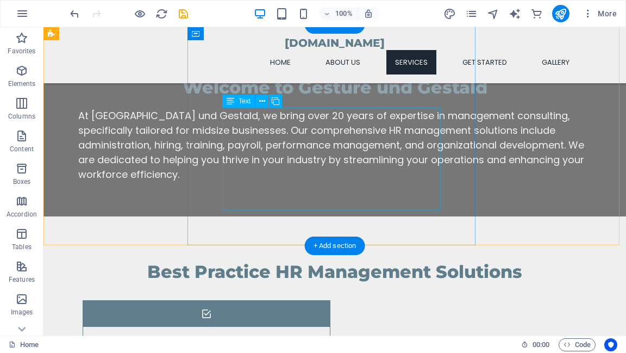
scroll to position [782, 0]
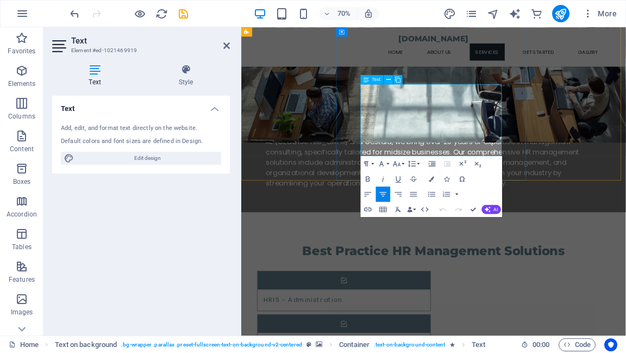
drag, startPoint x: 414, startPoint y: 116, endPoint x: 582, endPoint y: 200, distance: 188.0
click at [415, 167] on icon "button" at bounding box center [411, 163] width 9 height 9
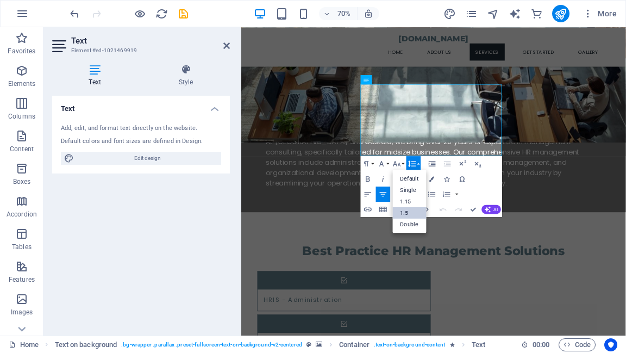
scroll to position [0, 0]
click at [399, 163] on icon "button" at bounding box center [397, 163] width 8 height 5
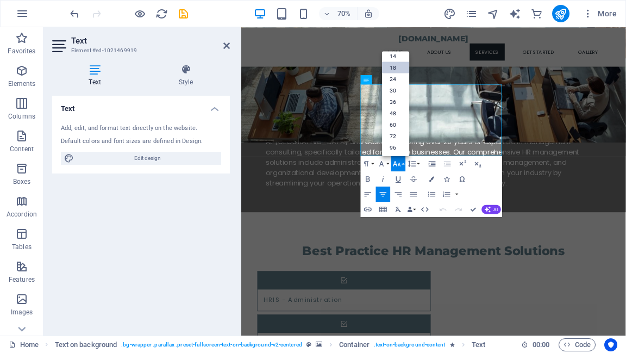
scroll to position [87, 0]
click at [388, 58] on link "14" at bounding box center [395, 56] width 27 height 11
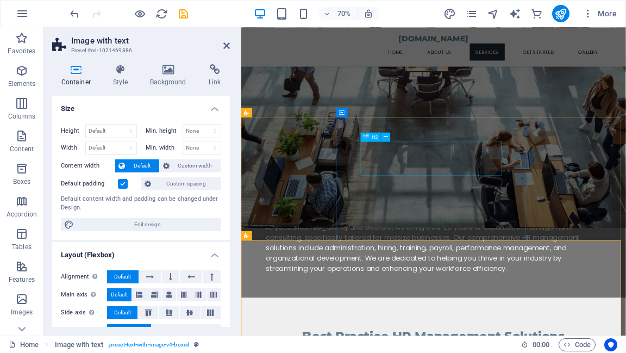
scroll to position [652, 0]
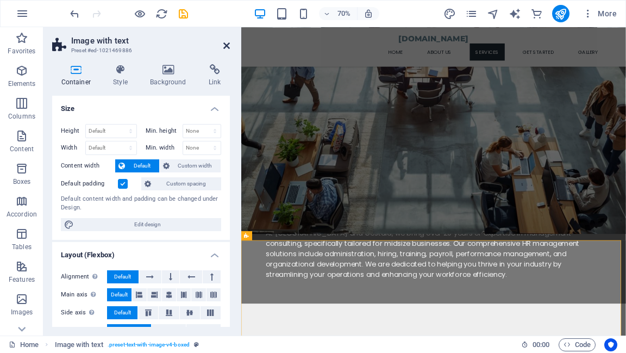
click at [226, 44] on icon at bounding box center [226, 45] width 7 height 9
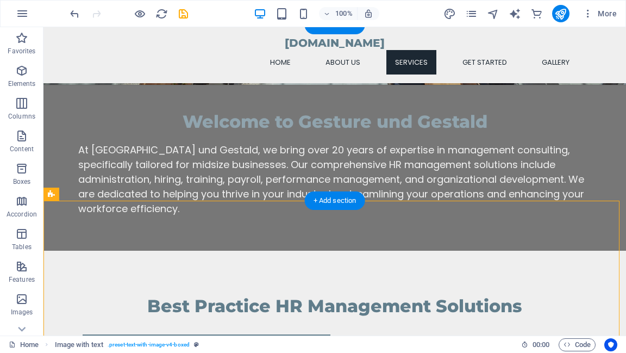
scroll to position [739, 0]
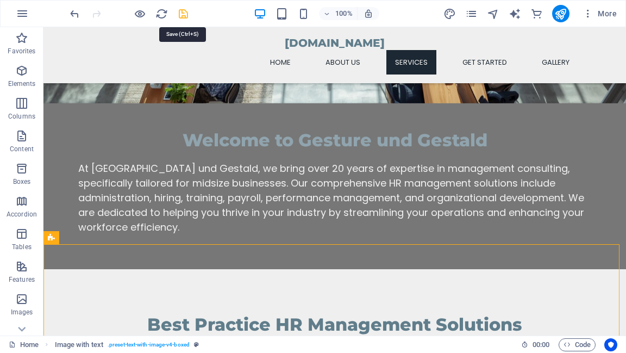
click at [184, 13] on icon "save" at bounding box center [183, 14] width 12 height 12
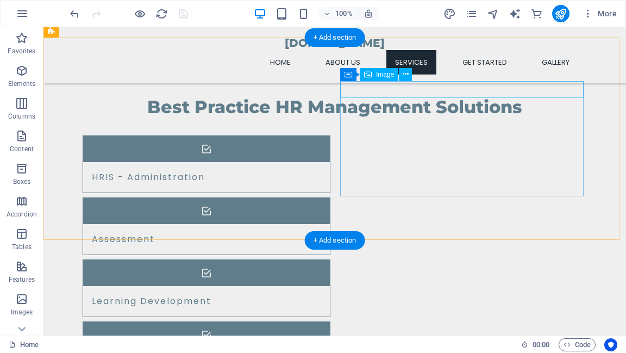
scroll to position [913, 0]
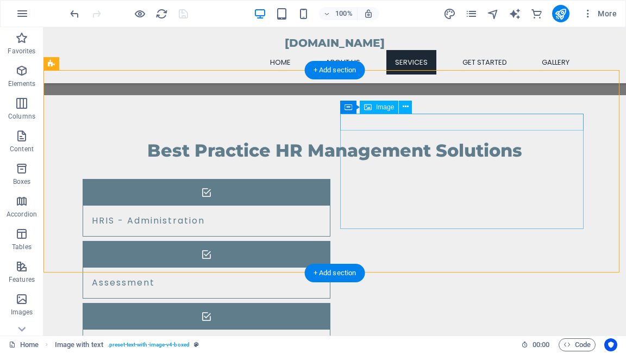
select select "px"
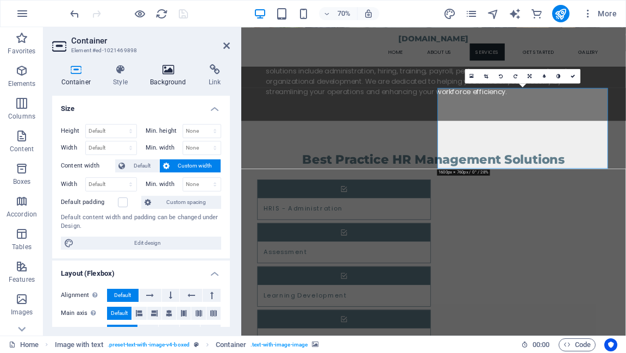
click at [167, 70] on icon at bounding box center [168, 69] width 54 height 11
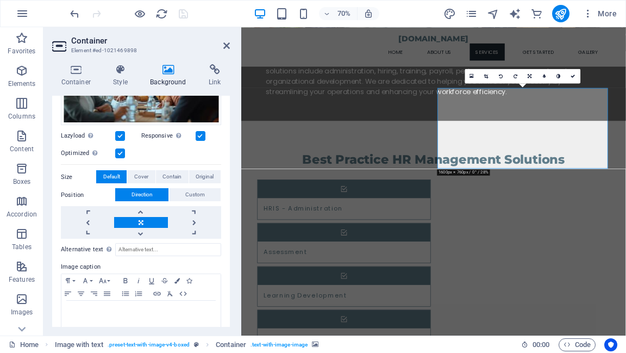
scroll to position [173, 0]
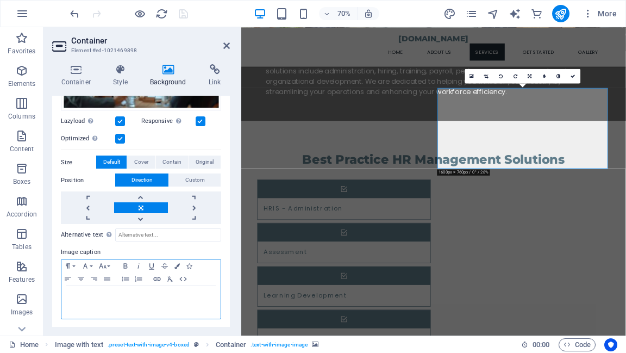
click at [90, 291] on p at bounding box center [141, 296] width 148 height 10
click at [140, 292] on p "Your People stop grow your Business impact slow" at bounding box center [141, 296] width 148 height 10
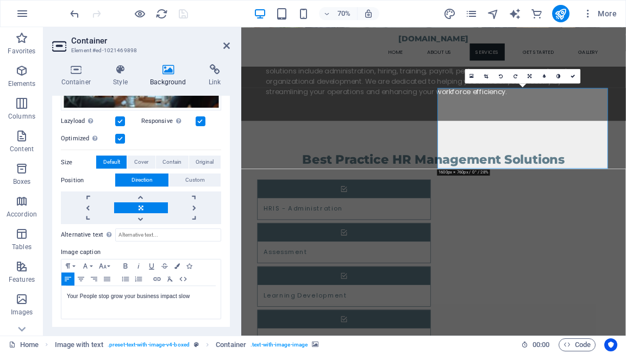
click at [221, 301] on div "None Color / Gradient Element Stretch background to full-width Color overlay Pl…" at bounding box center [141, 135] width 178 height 387
click at [83, 293] on p "Your People stop grow your business impact slow" at bounding box center [141, 296] width 148 height 10
click at [109, 265] on button "Font Size" at bounding box center [104, 265] width 17 height 13
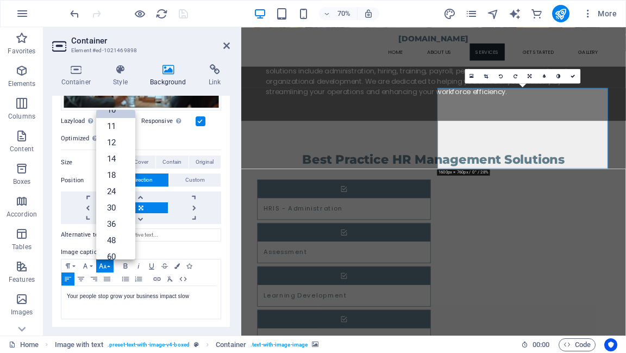
click at [223, 284] on div "None Color / Gradient Element Stretch background to full-width Color overlay Pl…" at bounding box center [141, 135] width 178 height 387
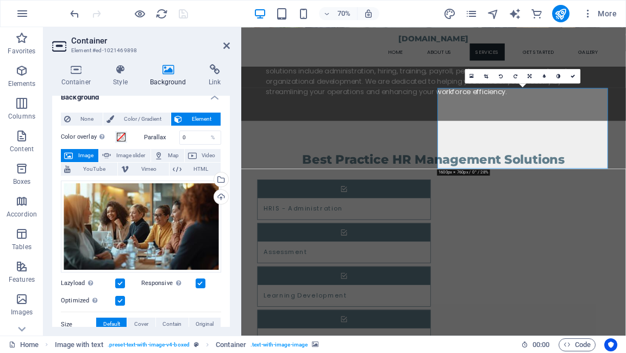
scroll to position [0, 0]
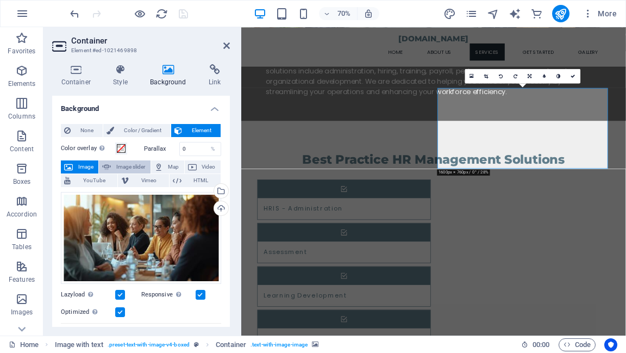
click at [123, 167] on span "Image slider" at bounding box center [130, 166] width 33 height 13
select select "ms"
select select "s"
select select "progressive"
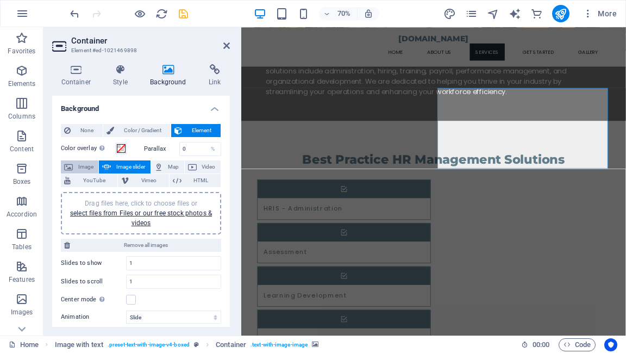
click at [84, 168] on span "Image" at bounding box center [85, 166] width 19 height 13
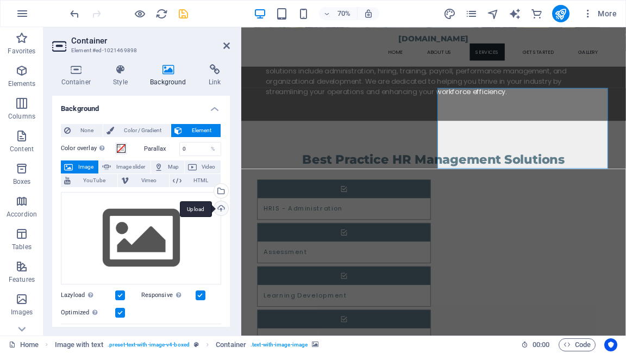
click at [218, 209] on div "Upload" at bounding box center [220, 209] width 16 height 16
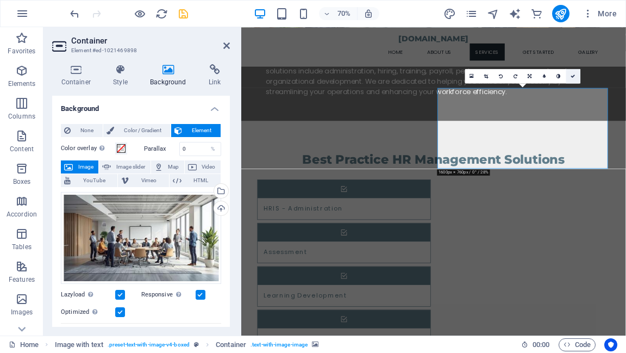
click at [572, 76] on icon at bounding box center [573, 75] width 4 height 4
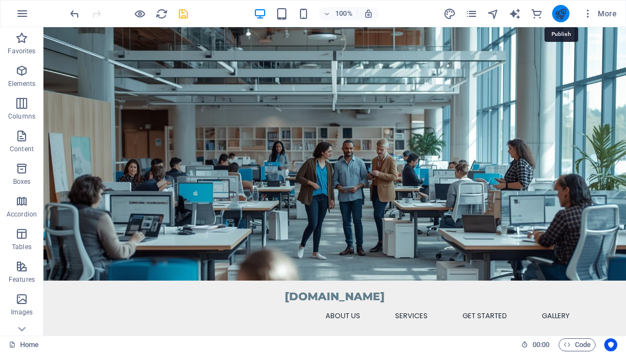
click at [561, 14] on icon "publish" at bounding box center [560, 14] width 12 height 12
